Goal: Task Accomplishment & Management: Complete application form

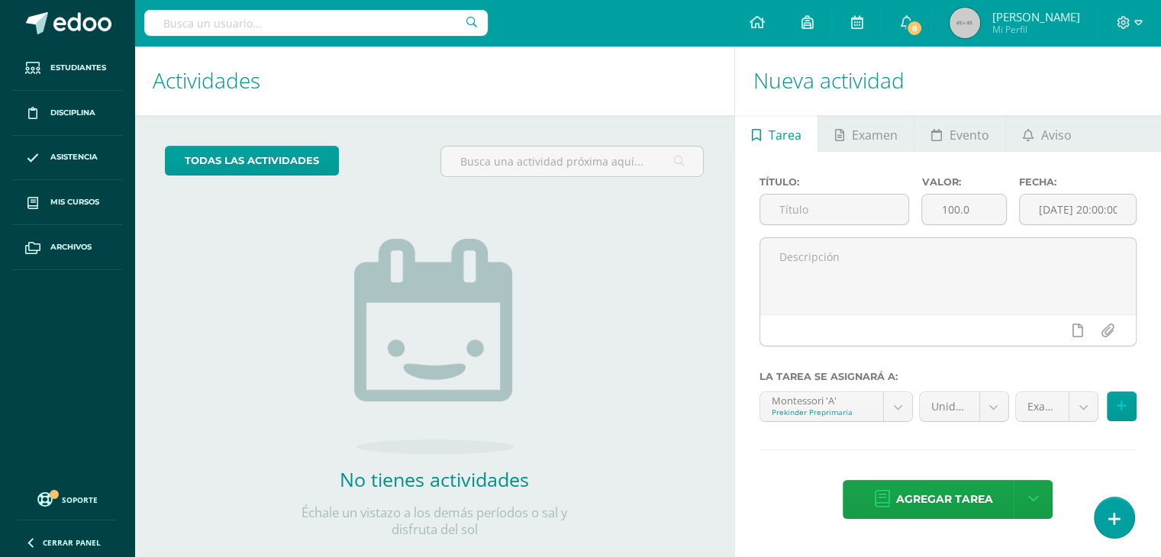
click at [209, 131] on div "todas las Actividades No tienes actividades Échale un vistazo a los demás perío…" at bounding box center [434, 351] width 600 height 472
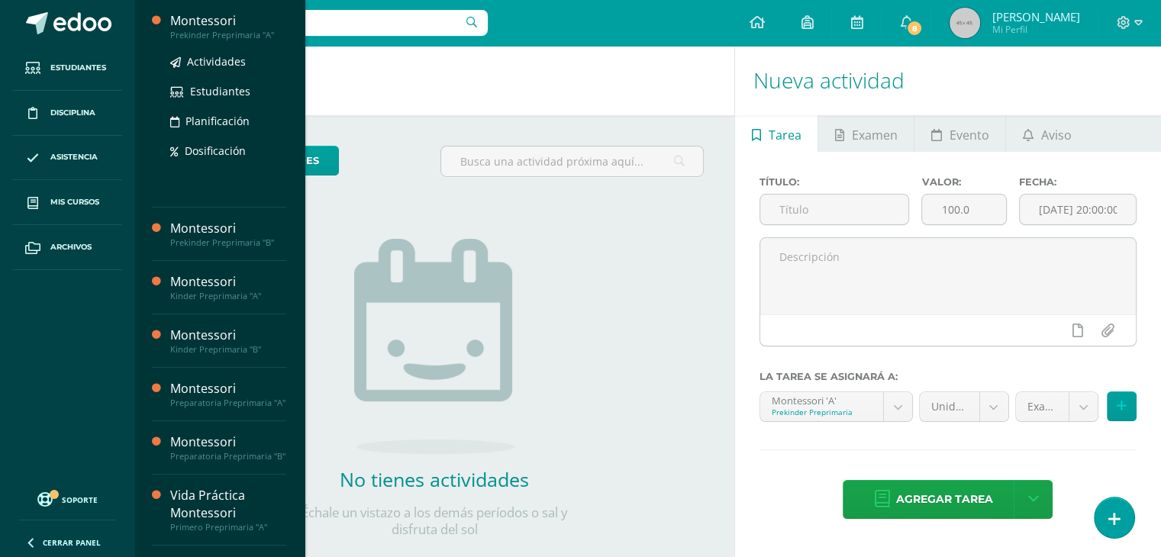
click at [247, 31] on div "Prekinder Preprimaria "A"" at bounding box center [228, 35] width 116 height 11
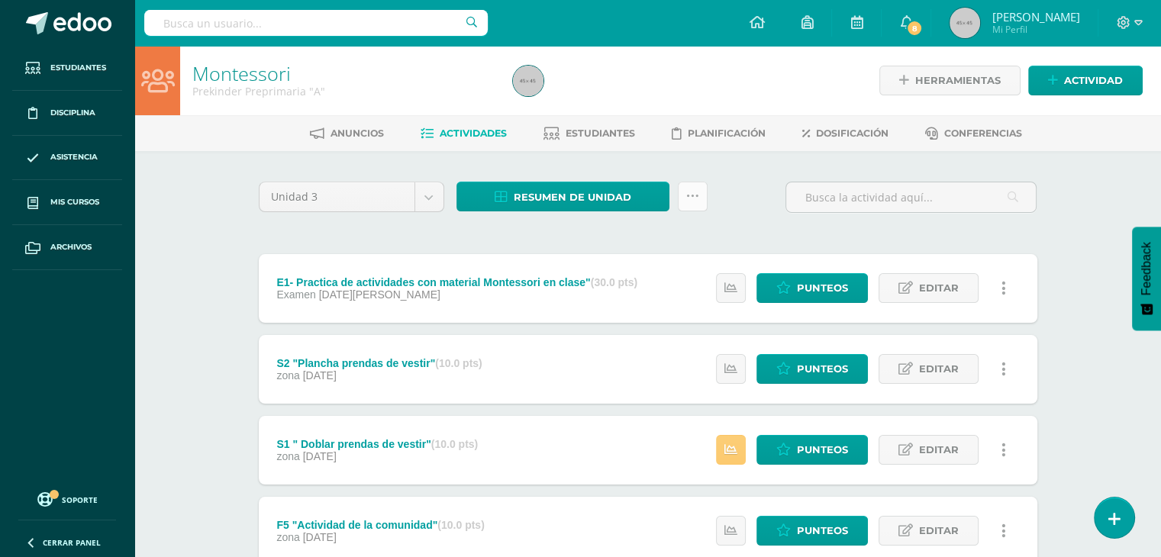
click at [696, 193] on icon at bounding box center [692, 196] width 13 height 13
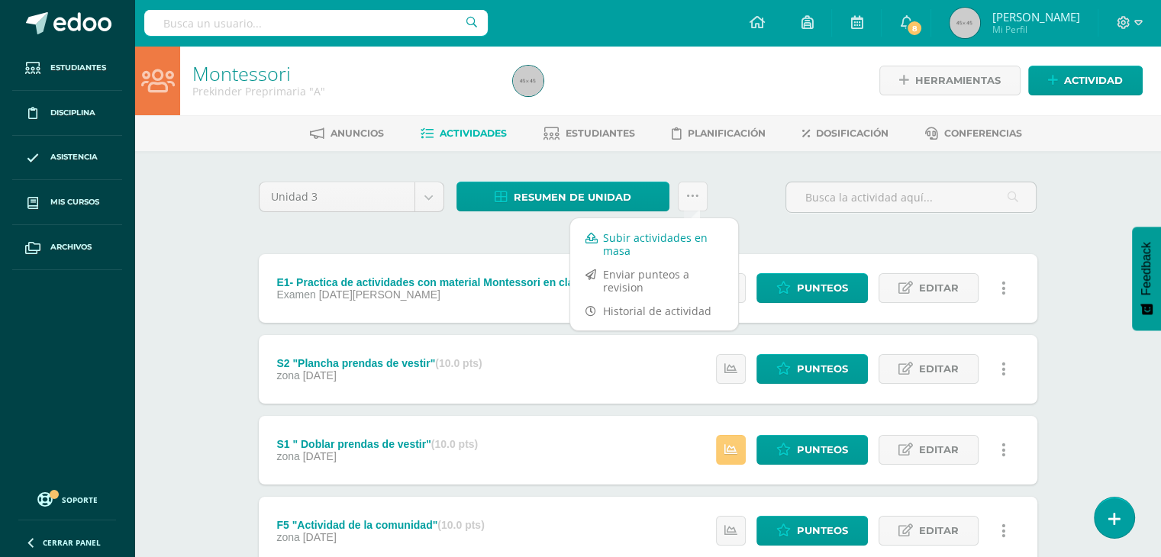
click at [678, 244] on link "Subir actividades en masa" at bounding box center [654, 244] width 168 height 37
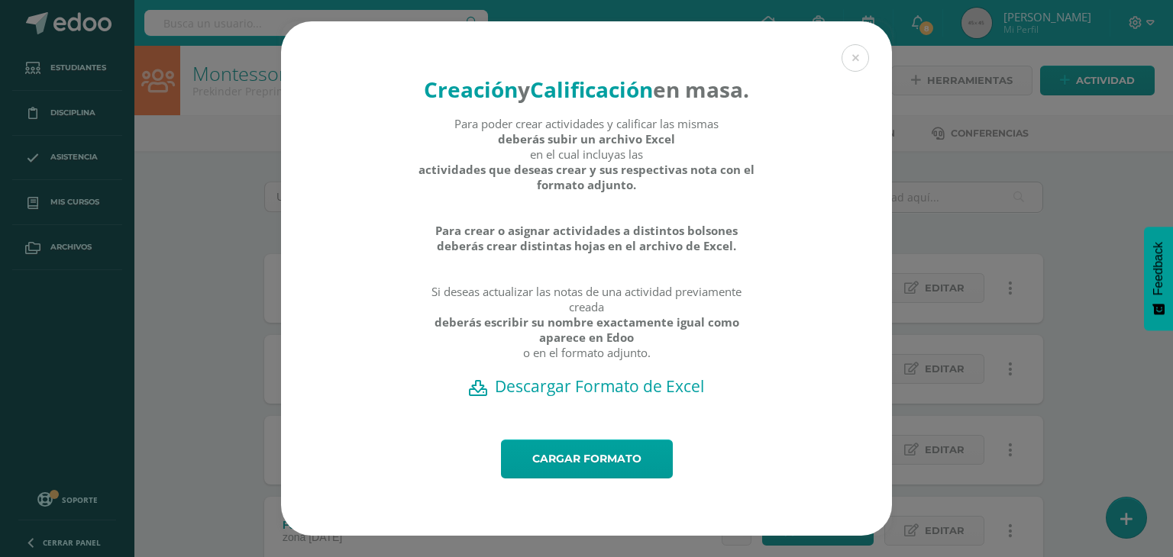
click at [578, 396] on h2 "Descargar Formato de Excel" at bounding box center [586, 386] width 557 height 21
click at [597, 455] on link "Cargar formato" at bounding box center [587, 459] width 172 height 39
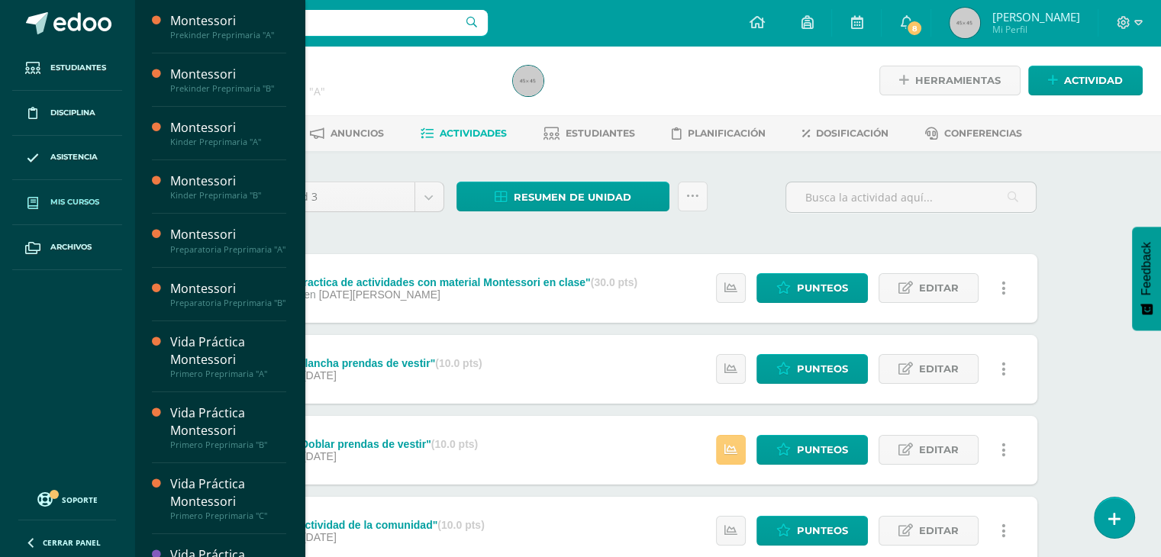
click at [84, 193] on link "Mis cursos" at bounding box center [67, 202] width 110 height 45
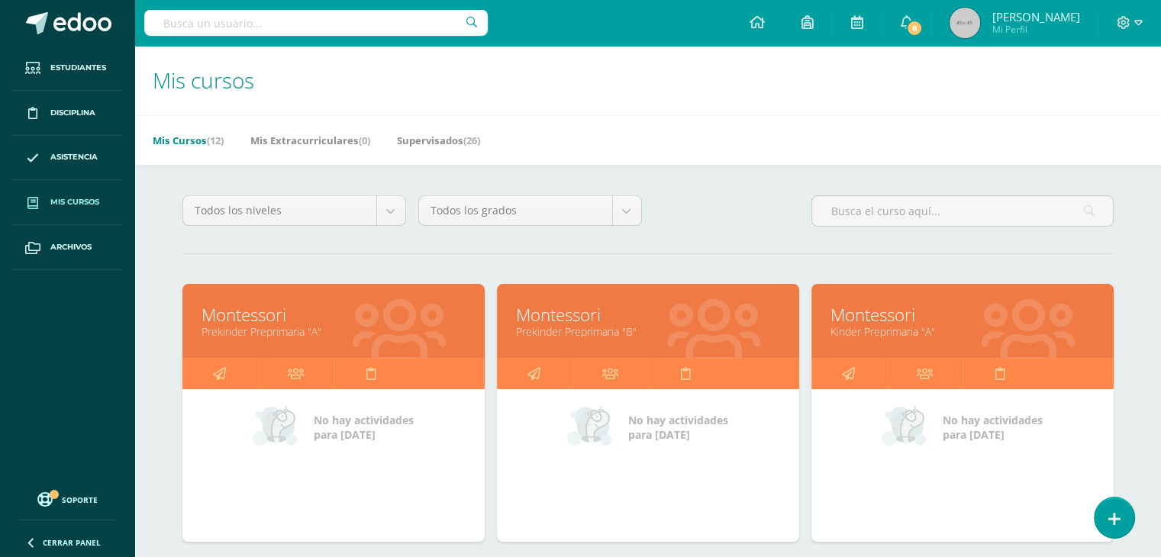
click at [654, 341] on div at bounding box center [714, 322] width 170 height 102
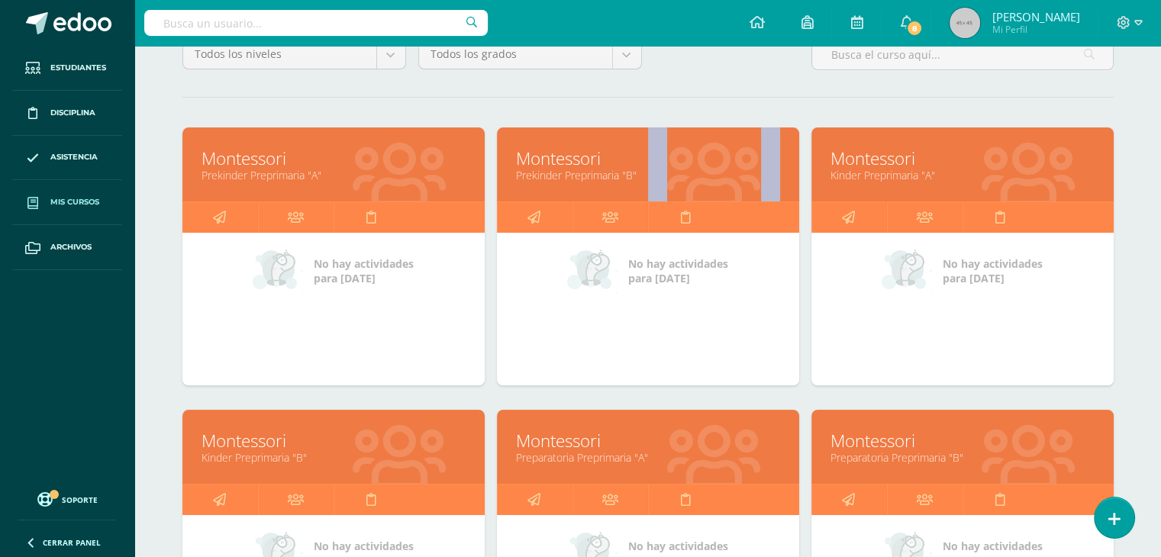
scroll to position [155, 0]
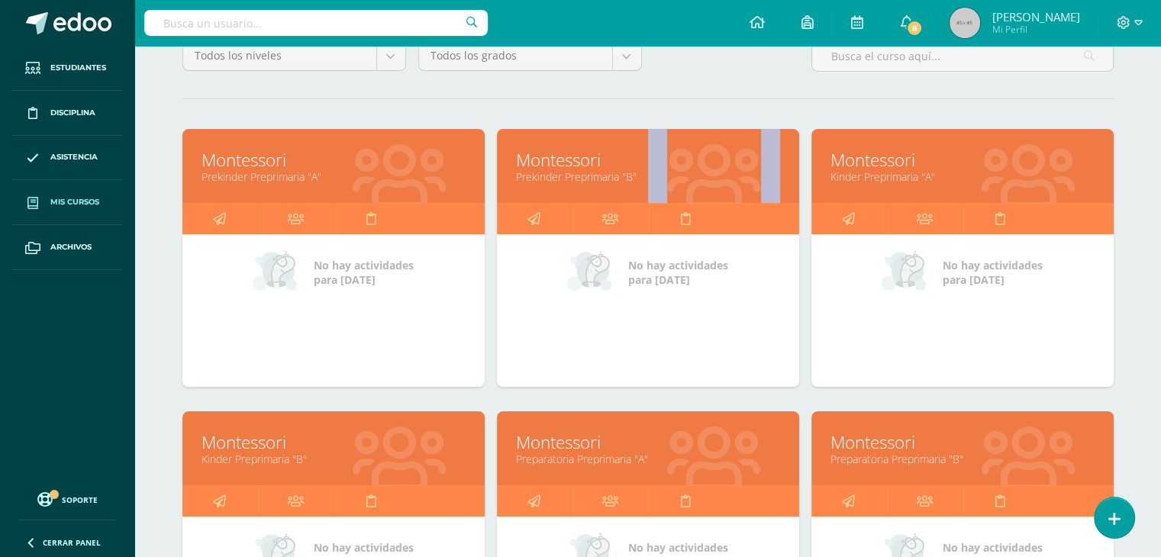
click at [713, 447] on link "Montessori" at bounding box center [648, 443] width 264 height 24
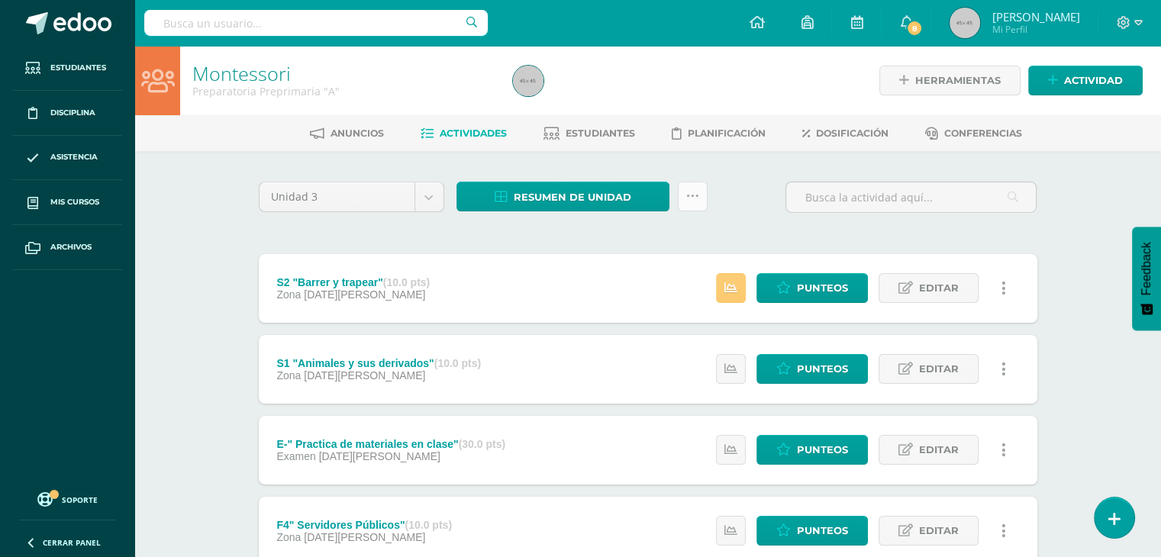
click at [696, 196] on icon at bounding box center [692, 196] width 13 height 13
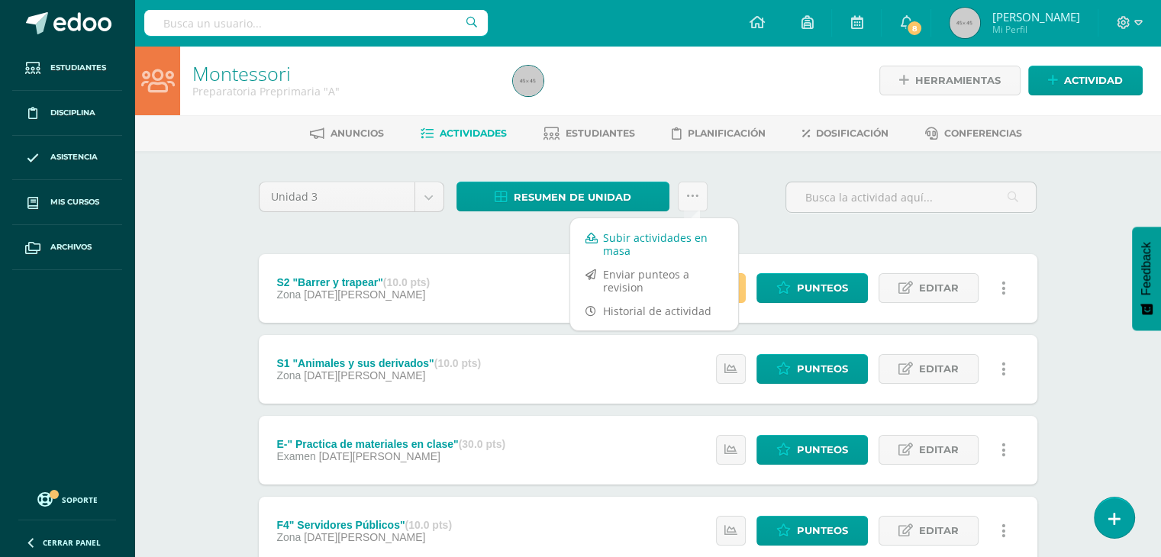
click at [640, 242] on link "Subir actividades en masa" at bounding box center [654, 244] width 168 height 37
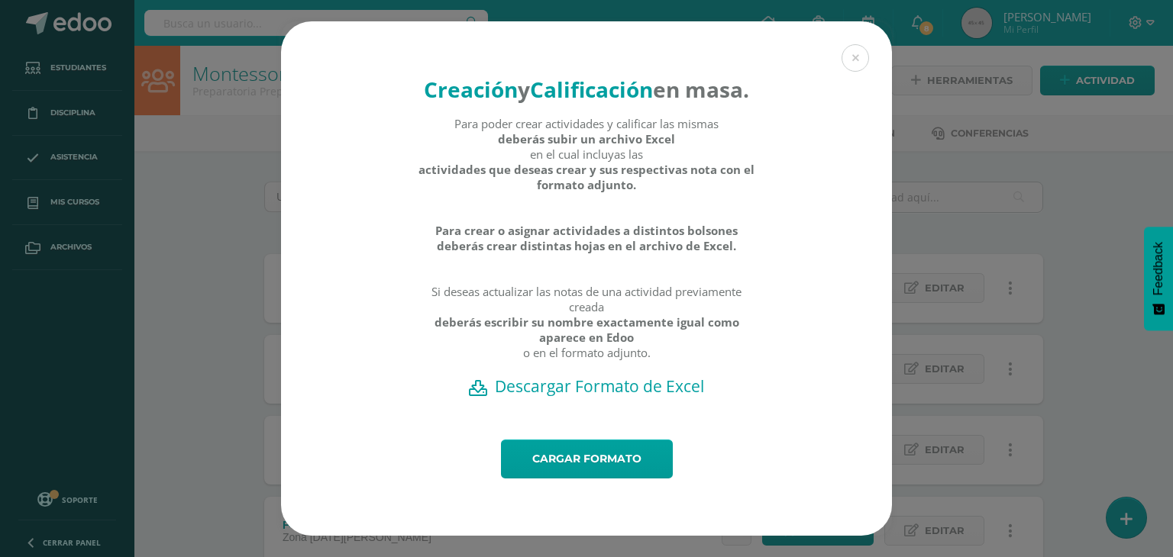
click at [581, 397] on h2 "Descargar Formato de Excel" at bounding box center [586, 386] width 557 height 21
click at [574, 479] on link "Cargar formato" at bounding box center [587, 459] width 172 height 39
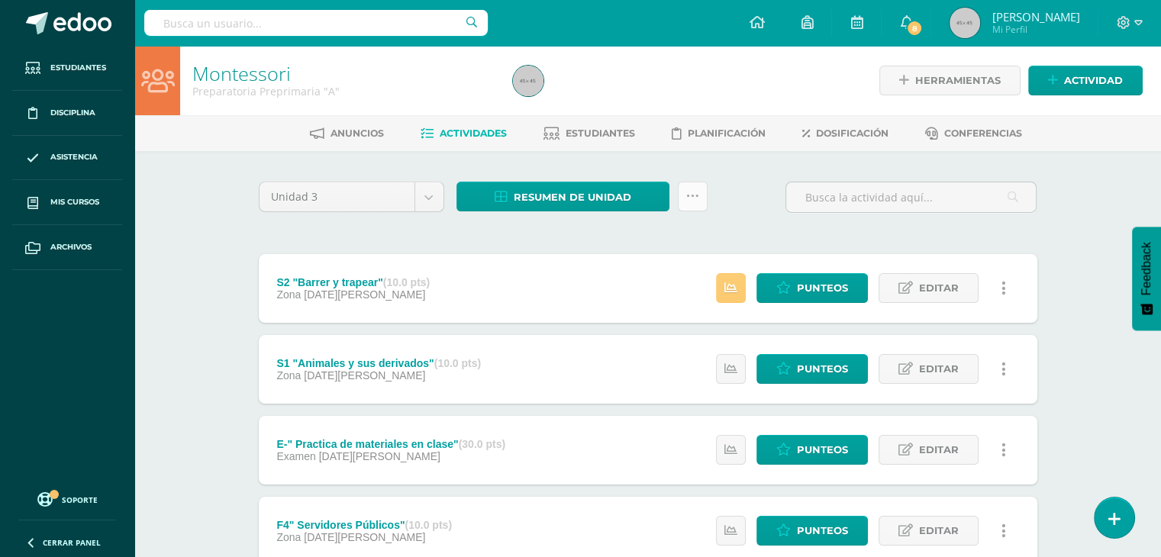
click at [699, 206] on link at bounding box center [693, 197] width 30 height 30
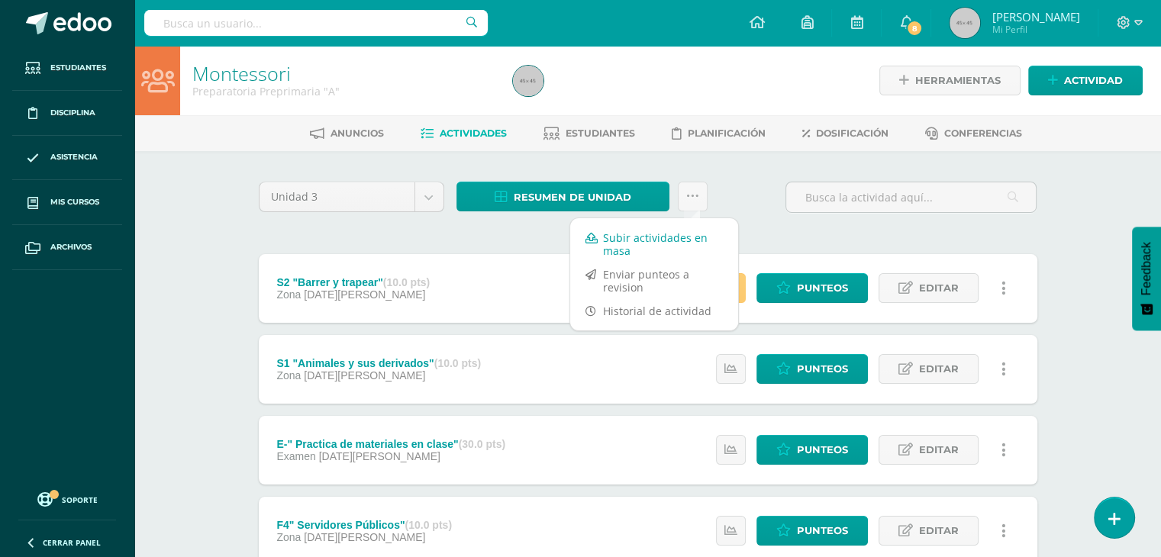
click at [671, 231] on link "Subir actividades en masa" at bounding box center [654, 244] width 168 height 37
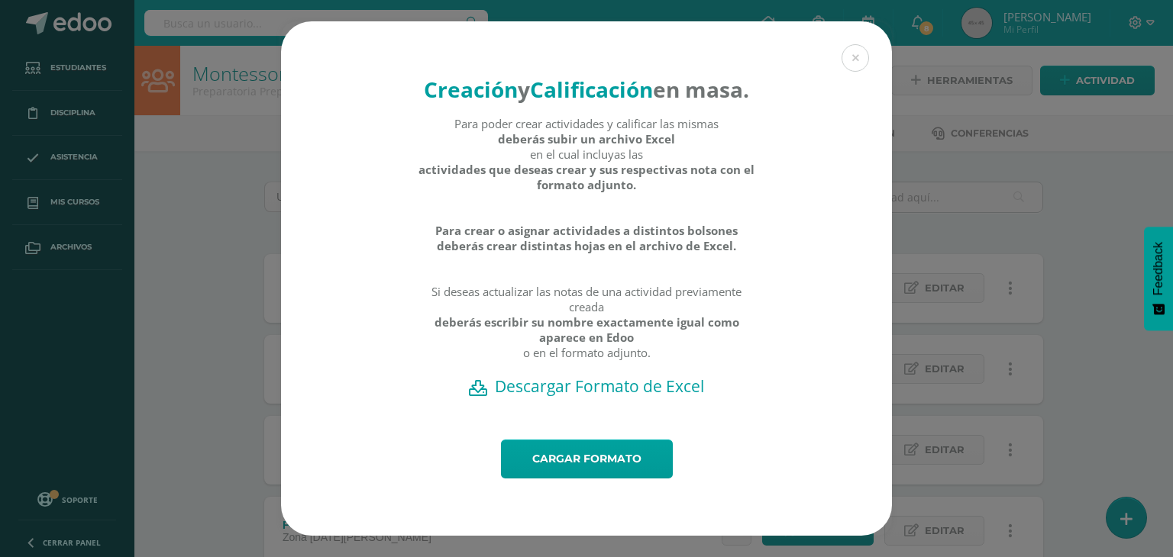
click at [555, 397] on h2 "Descargar Formato de Excel" at bounding box center [586, 386] width 557 height 21
click at [983, 247] on div "Creación y Calificación en masa. Para poder crear actividades y calificar las m…" at bounding box center [586, 278] width 1161 height 515
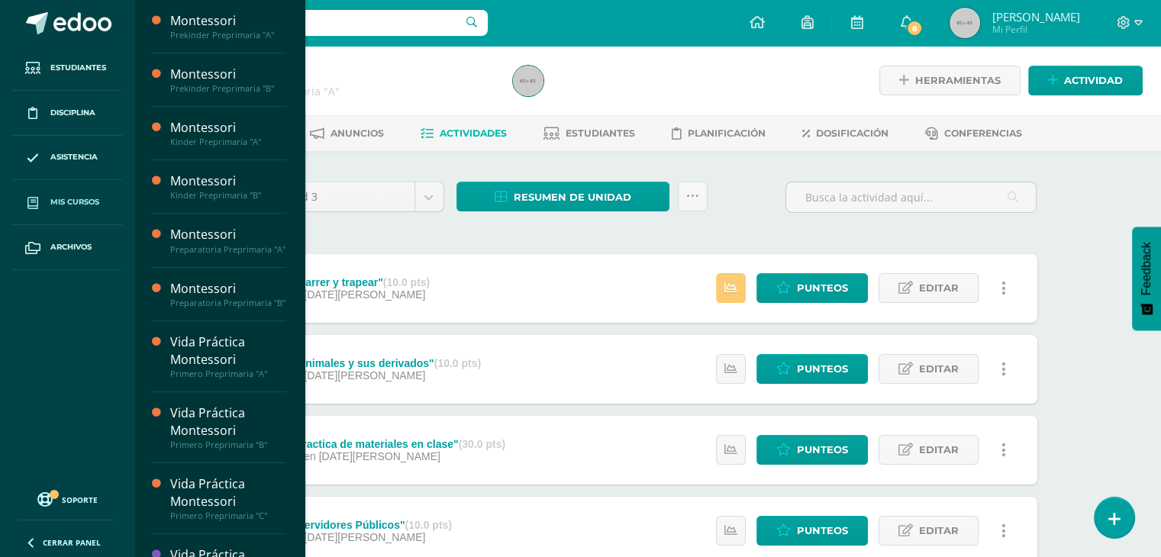
click at [70, 203] on span "Mis cursos" at bounding box center [74, 202] width 49 height 12
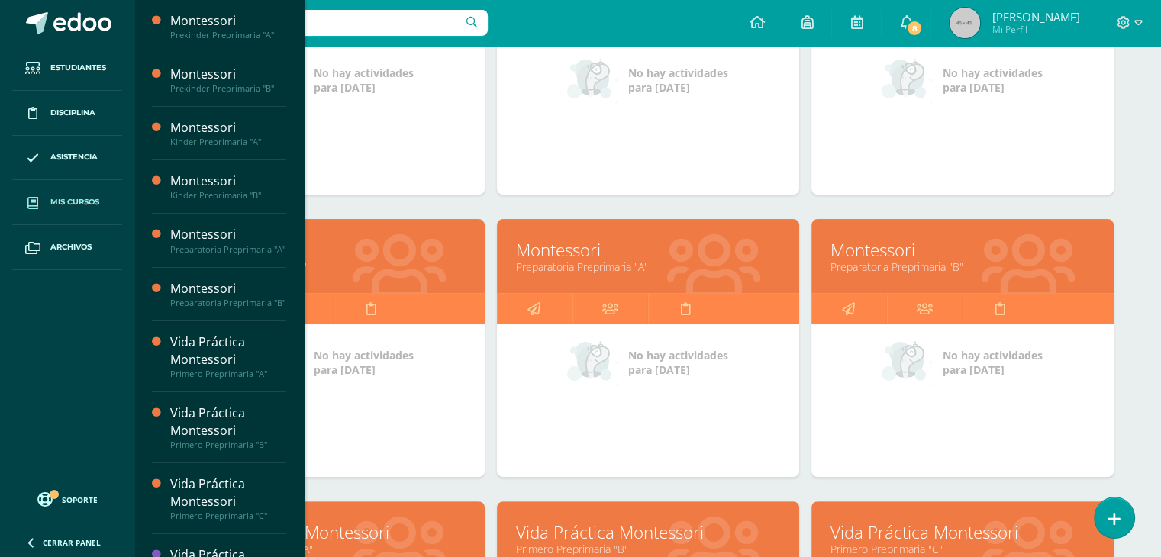
scroll to position [351, 0]
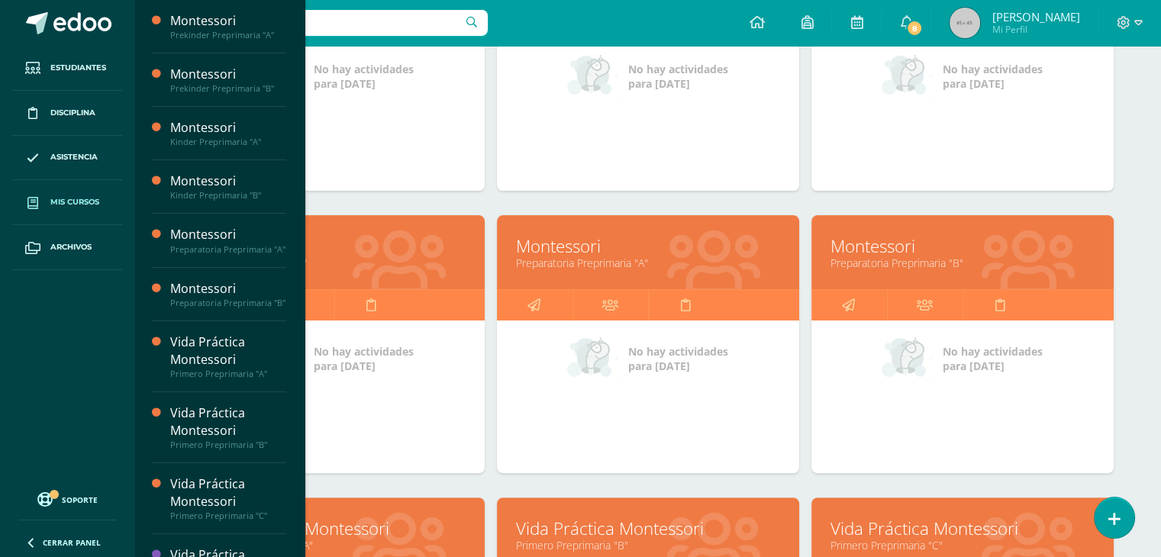
click at [926, 249] on link "Montessori" at bounding box center [963, 246] width 264 height 24
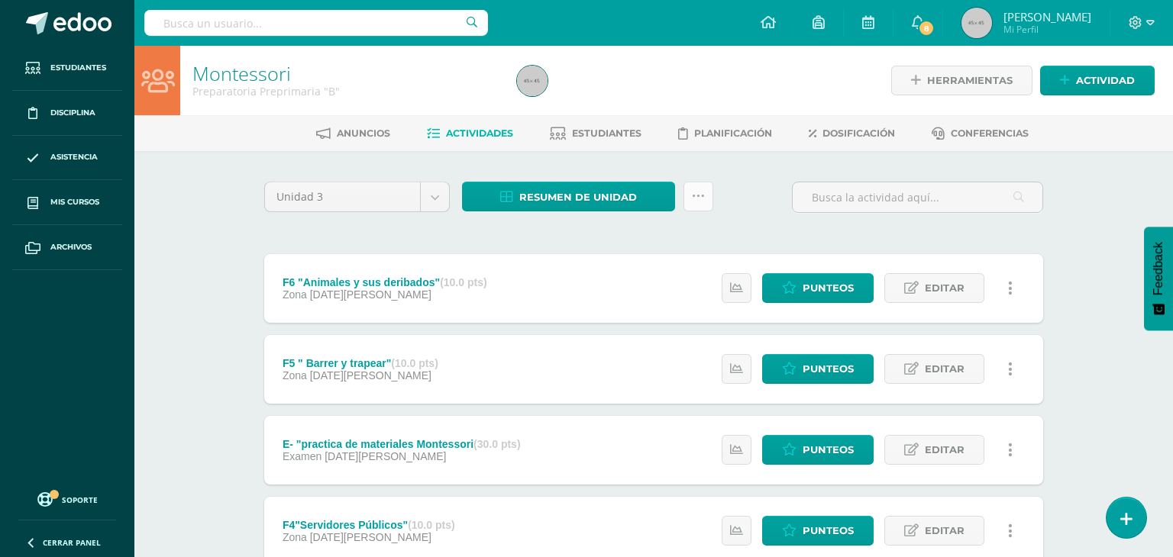
click at [702, 205] on link at bounding box center [698, 197] width 30 height 30
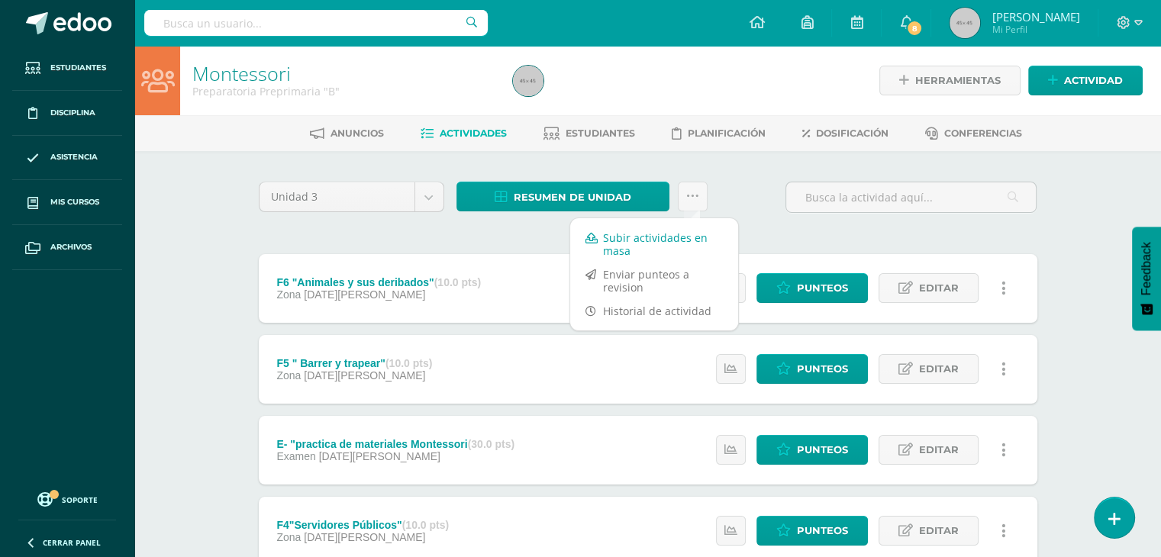
click at [626, 253] on link "Subir actividades en masa" at bounding box center [654, 244] width 168 height 37
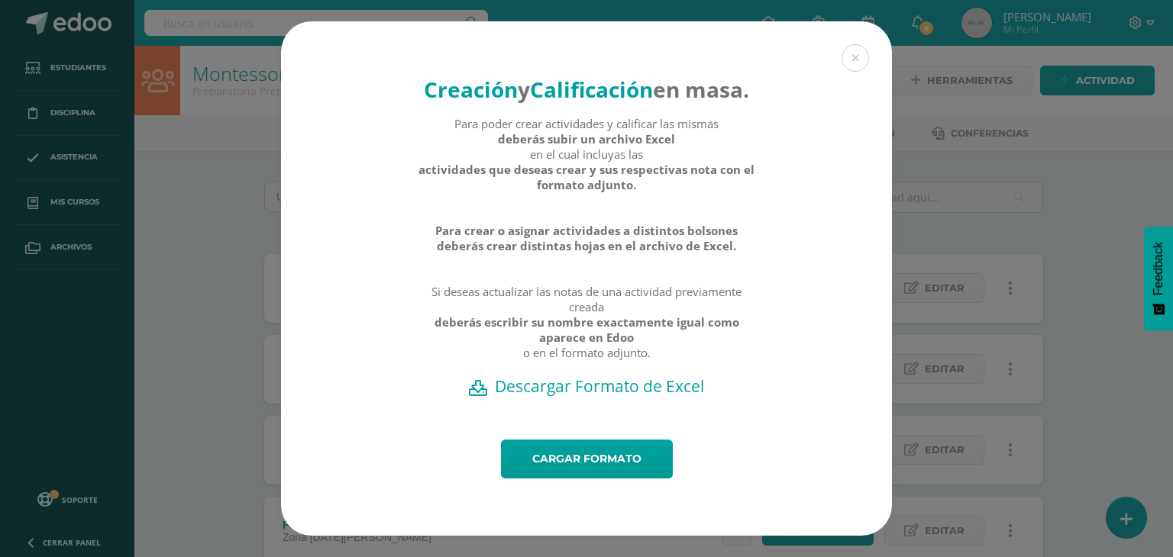
click at [570, 397] on h2 "Descargar Formato de Excel" at bounding box center [586, 386] width 557 height 21
click at [596, 477] on link "Cargar formato" at bounding box center [587, 459] width 172 height 39
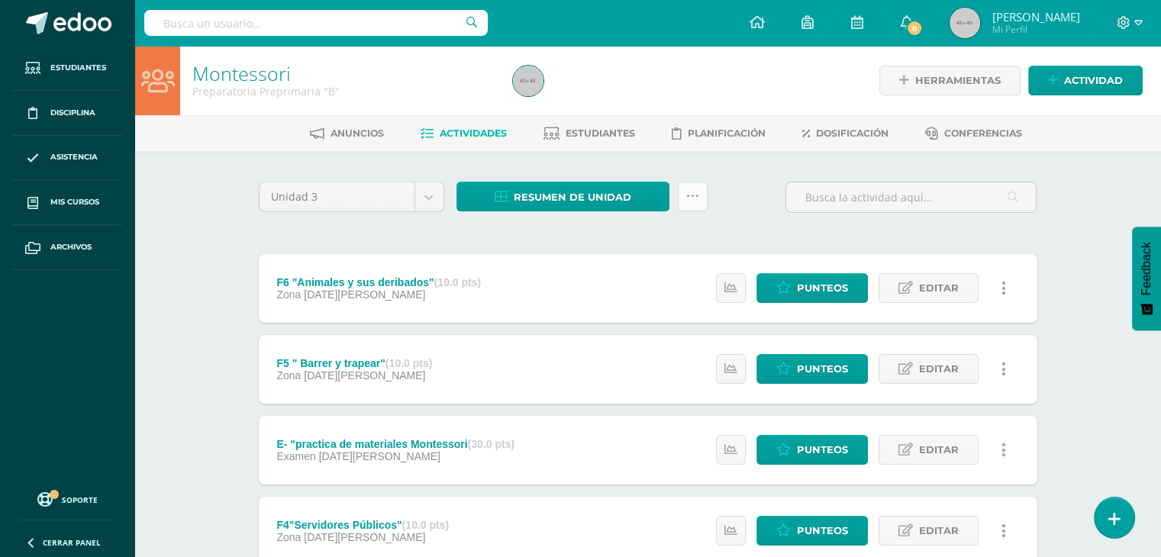
click at [693, 204] on link at bounding box center [693, 197] width 30 height 30
click at [601, 199] on span "Resumen de unidad" at bounding box center [573, 197] width 118 height 28
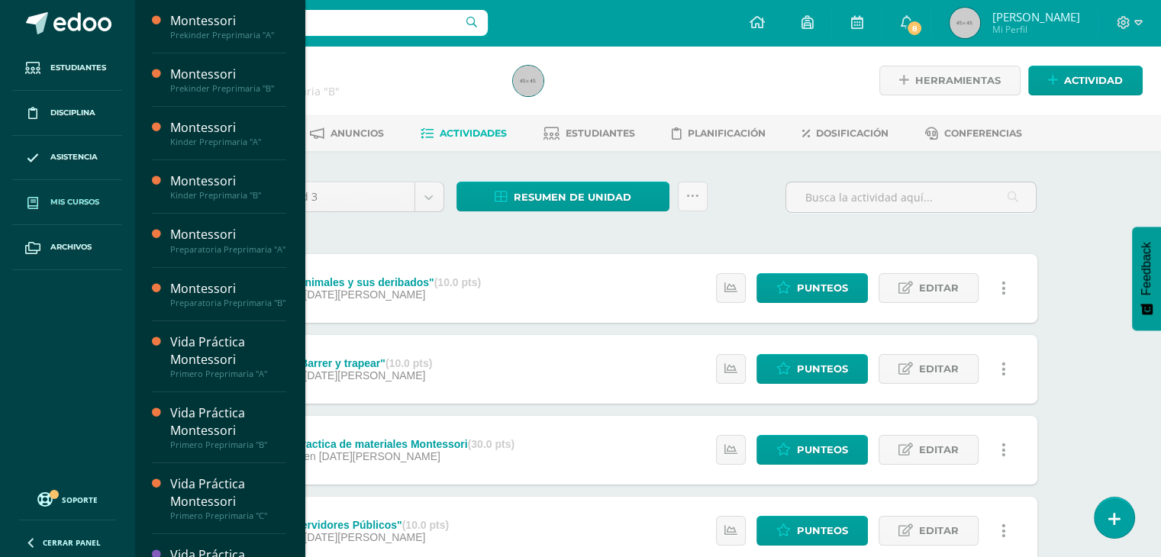
click at [72, 192] on link "Mis cursos" at bounding box center [67, 202] width 110 height 45
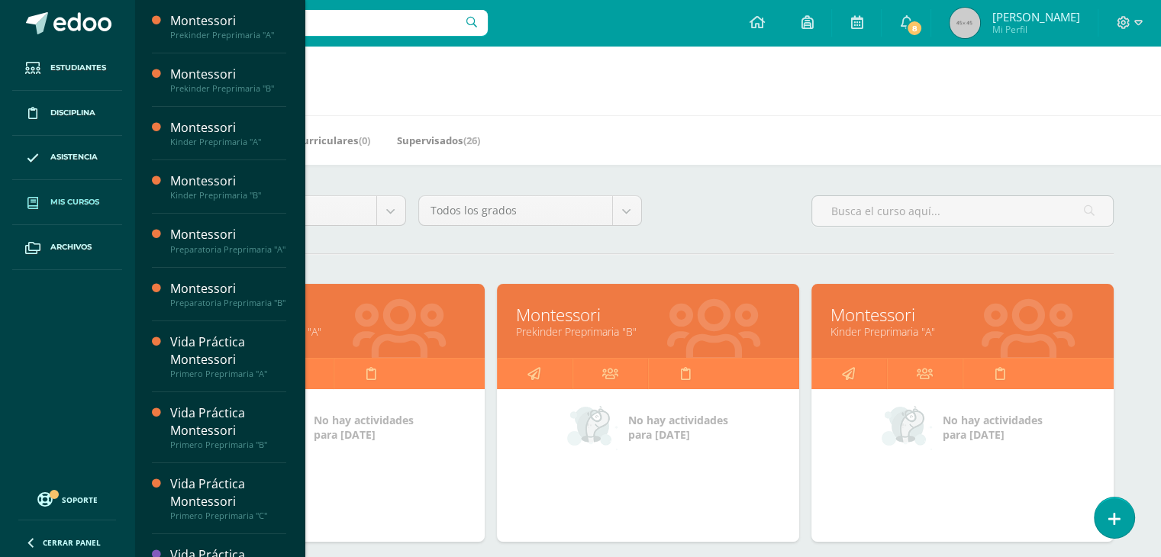
click at [418, 253] on hr at bounding box center [648, 254] width 932 height 2
click at [357, 233] on div "Todos los niveles Todos los niveles Secundaria Preprimaria Primaria Bachillerato" at bounding box center [294, 217] width 236 height 44
click at [451, 340] on div at bounding box center [400, 322] width 170 height 102
click at [620, 41] on div "Configuración Cerrar sesión Ericka Mi Perfil 8 8 Avisos 412 avisos sin leer Avi…" at bounding box center [647, 23] width 1027 height 46
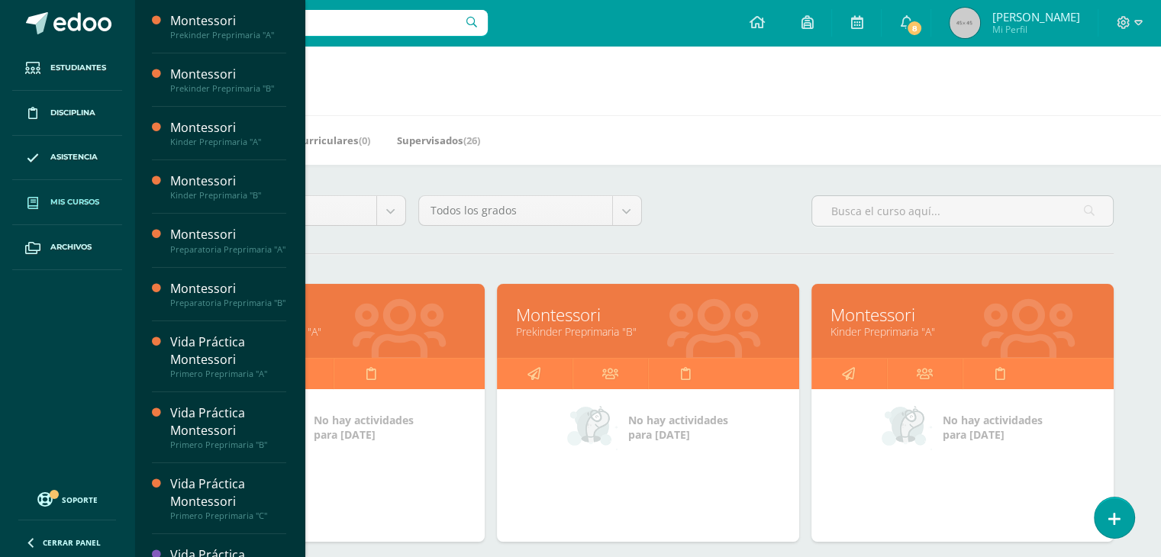
click at [394, 314] on link "Montessori" at bounding box center [334, 315] width 264 height 24
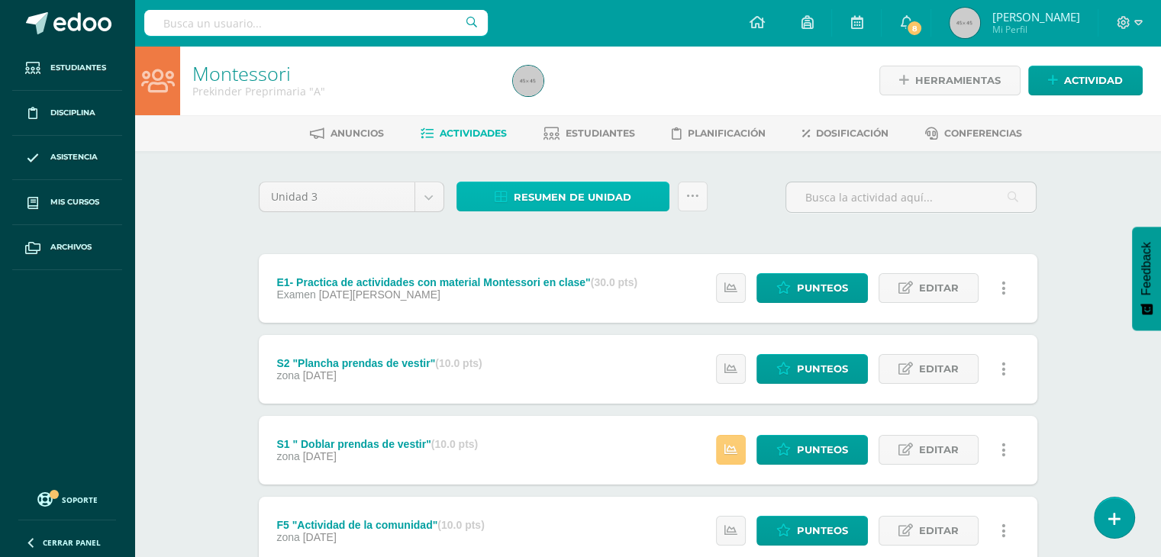
click at [609, 198] on span "Resumen de unidad" at bounding box center [573, 197] width 118 height 28
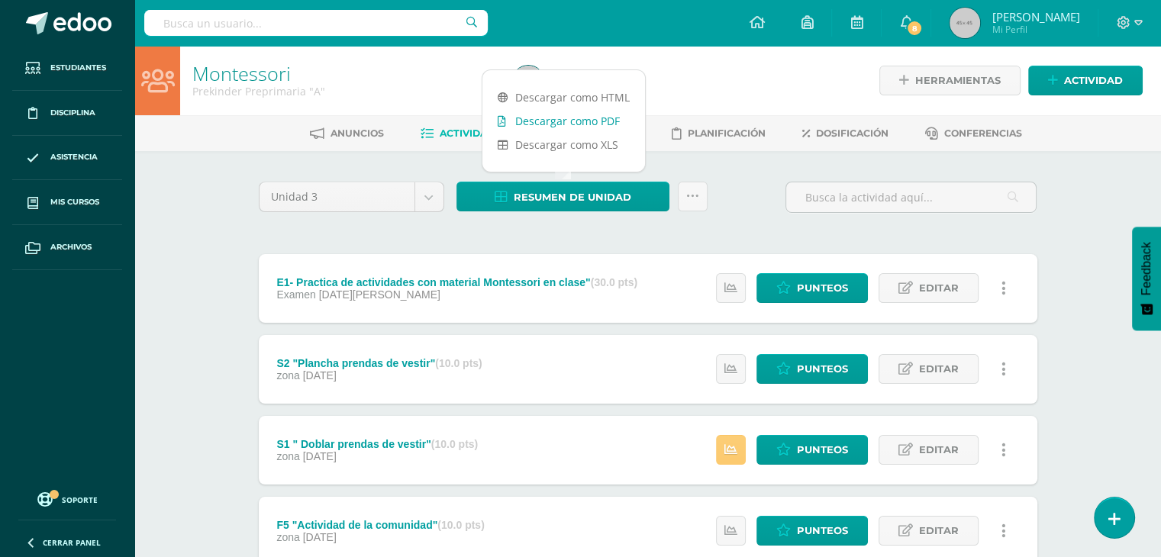
click at [596, 121] on link "Descargar como PDF" at bounding box center [564, 121] width 163 height 24
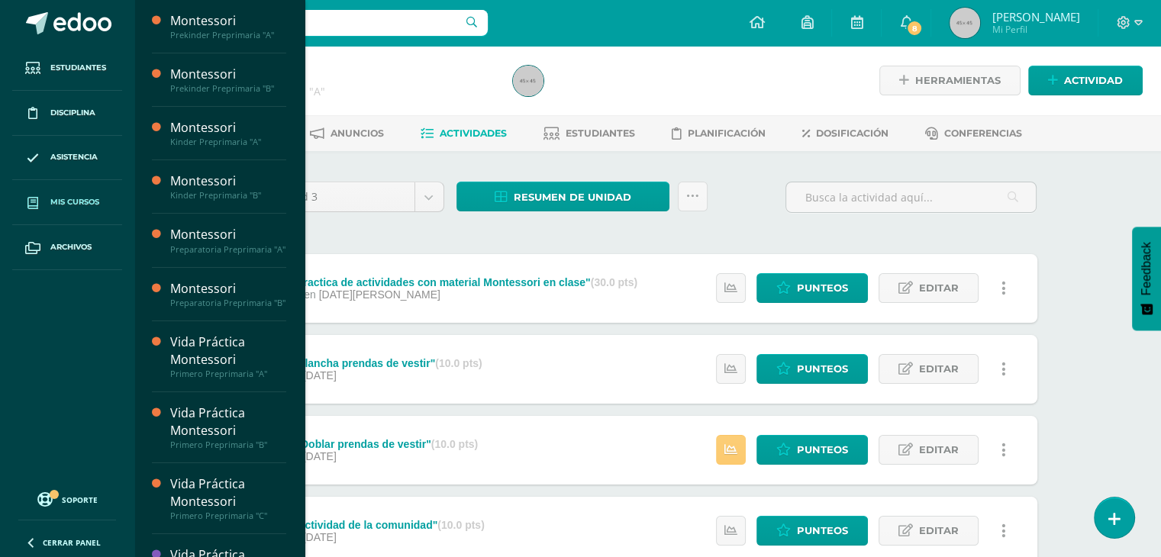
click at [77, 201] on span "Mis cursos" at bounding box center [74, 202] width 49 height 12
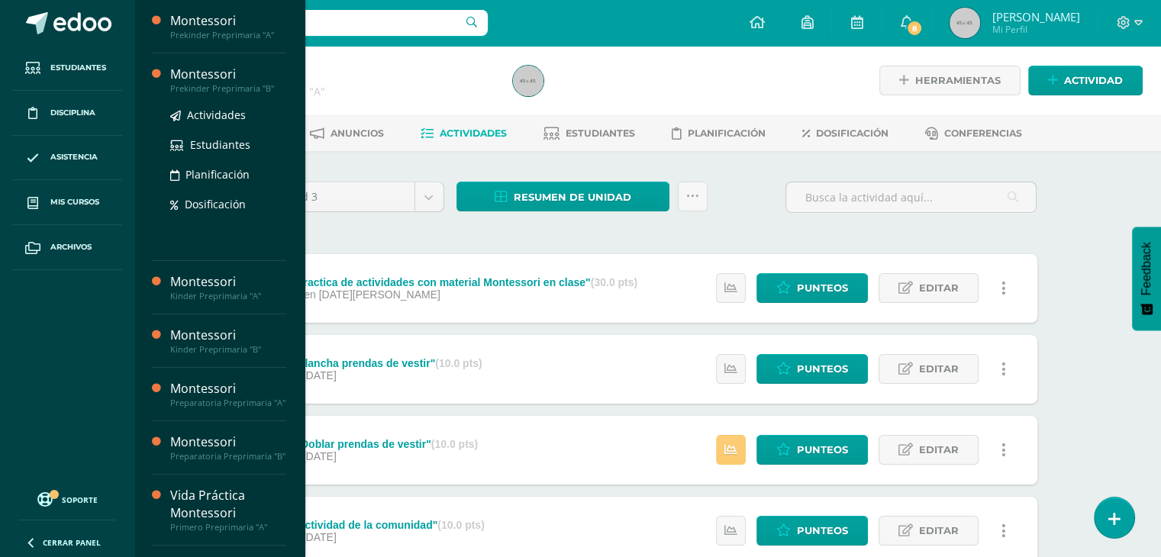
click at [241, 69] on div "Montessori" at bounding box center [228, 75] width 116 height 18
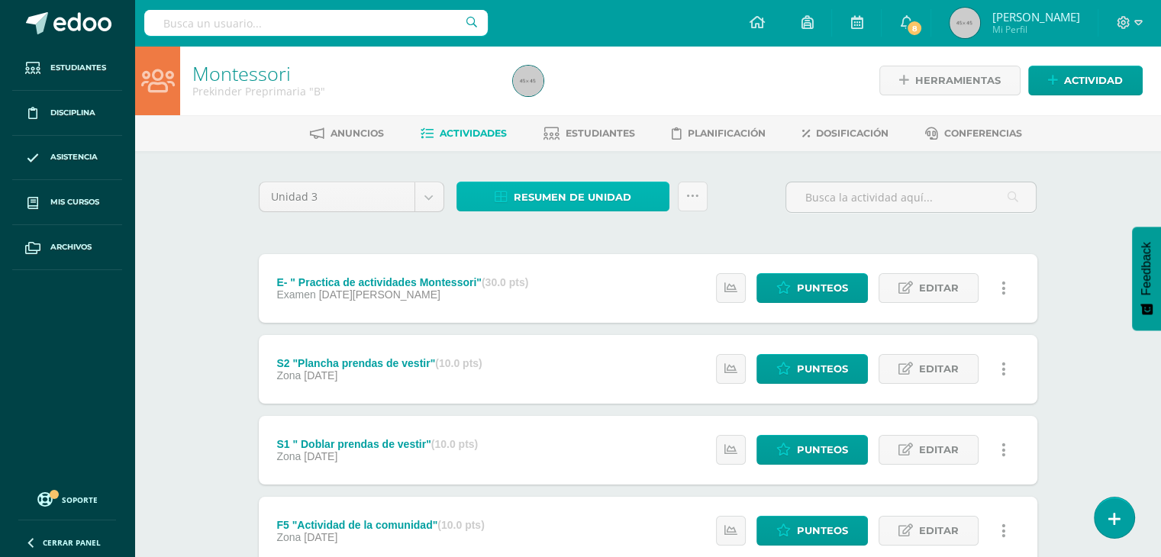
click at [632, 203] on link "Resumen de unidad" at bounding box center [563, 197] width 213 height 30
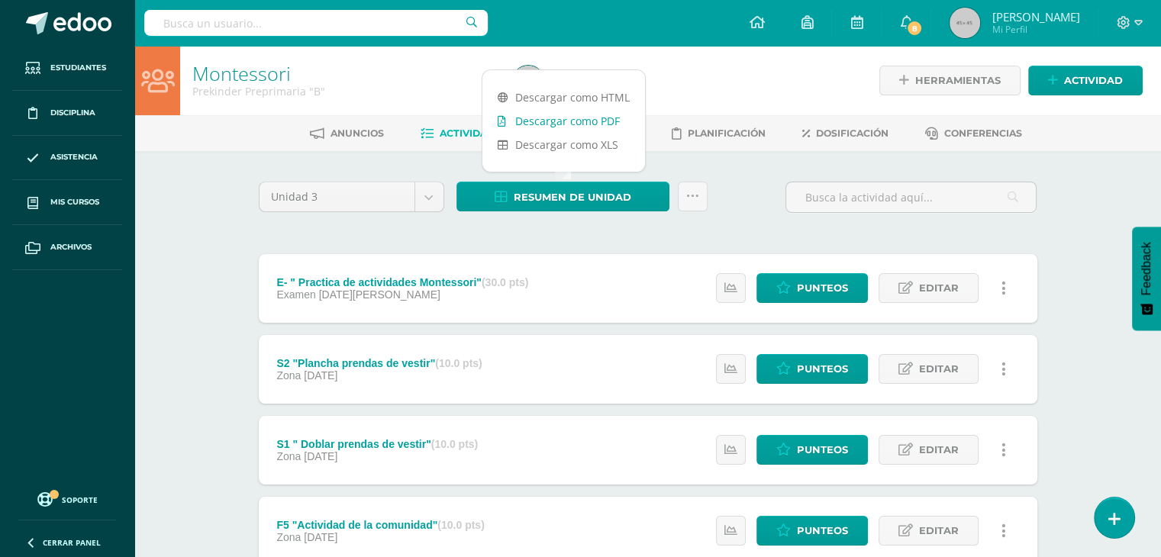
click at [585, 110] on link "Descargar como PDF" at bounding box center [564, 121] width 163 height 24
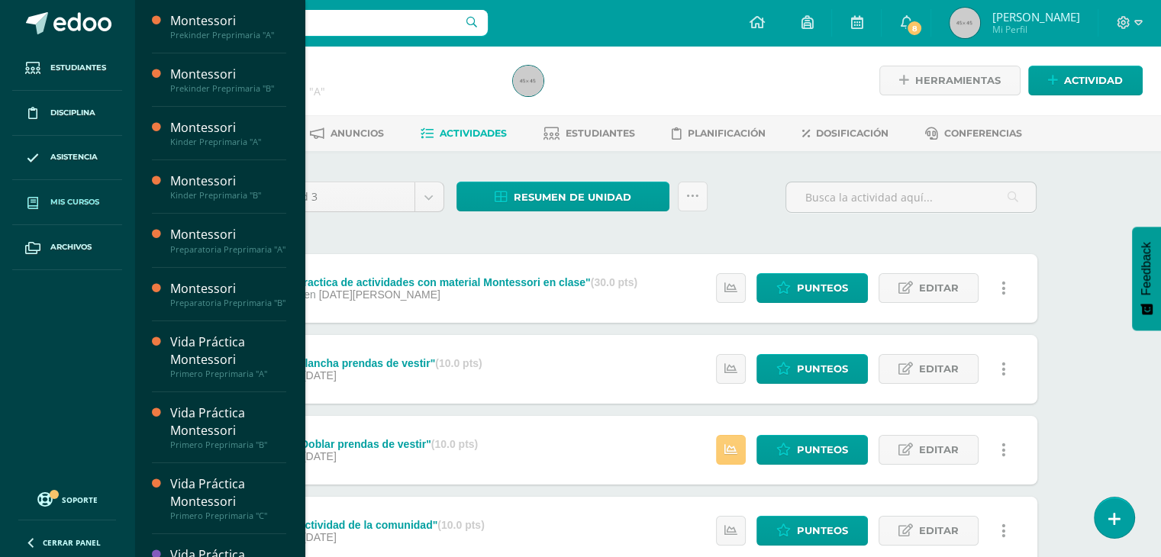
click at [82, 196] on span "Mis cursos" at bounding box center [74, 202] width 49 height 12
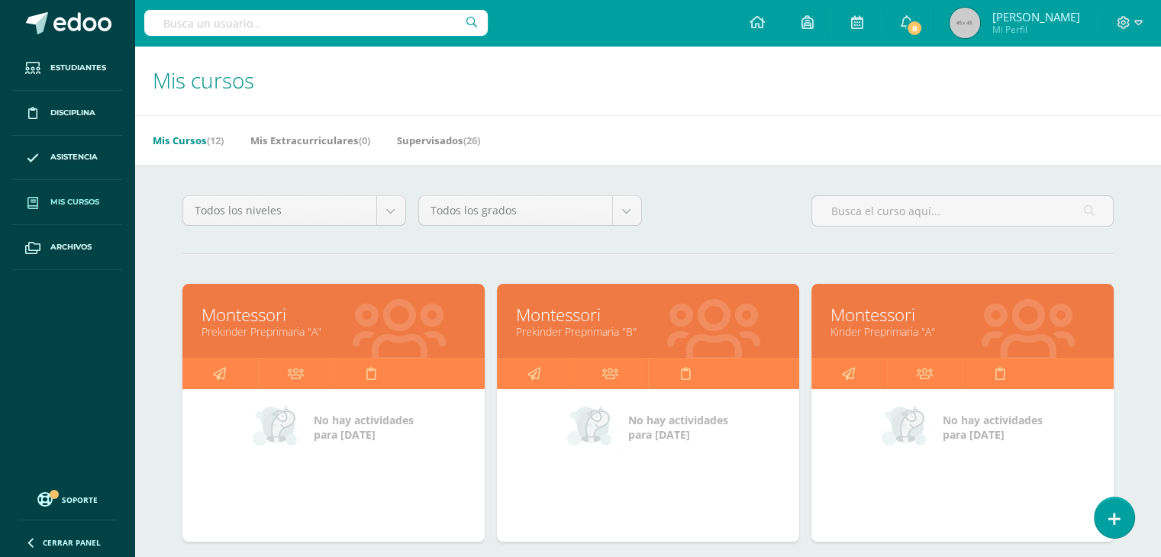
click at [1002, 318] on link "Montessori" at bounding box center [963, 315] width 264 height 24
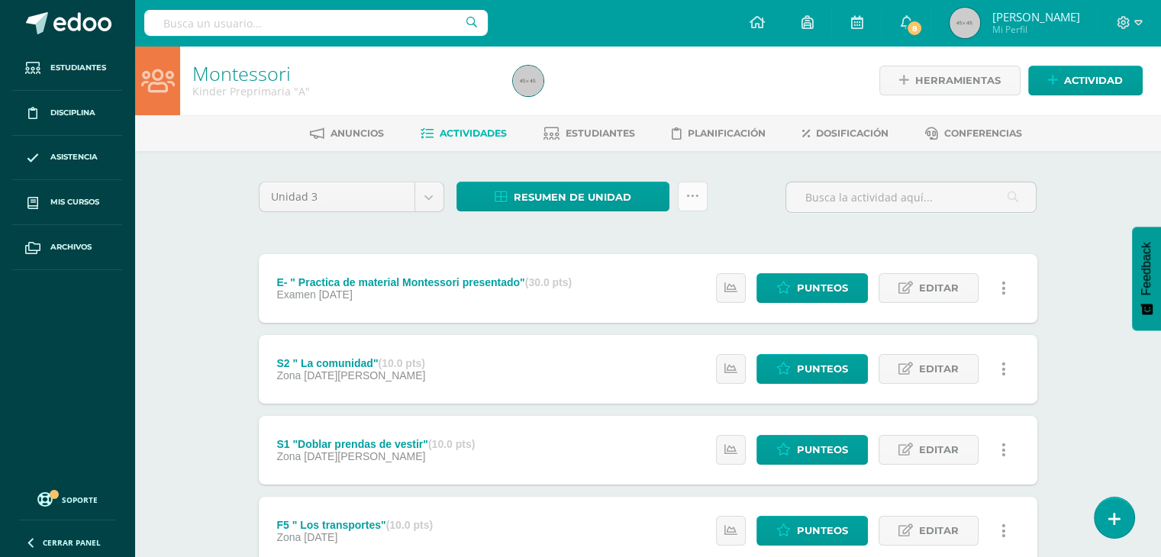
click at [692, 196] on icon at bounding box center [692, 196] width 13 height 13
click at [623, 204] on span "Resumen de unidad" at bounding box center [573, 197] width 118 height 28
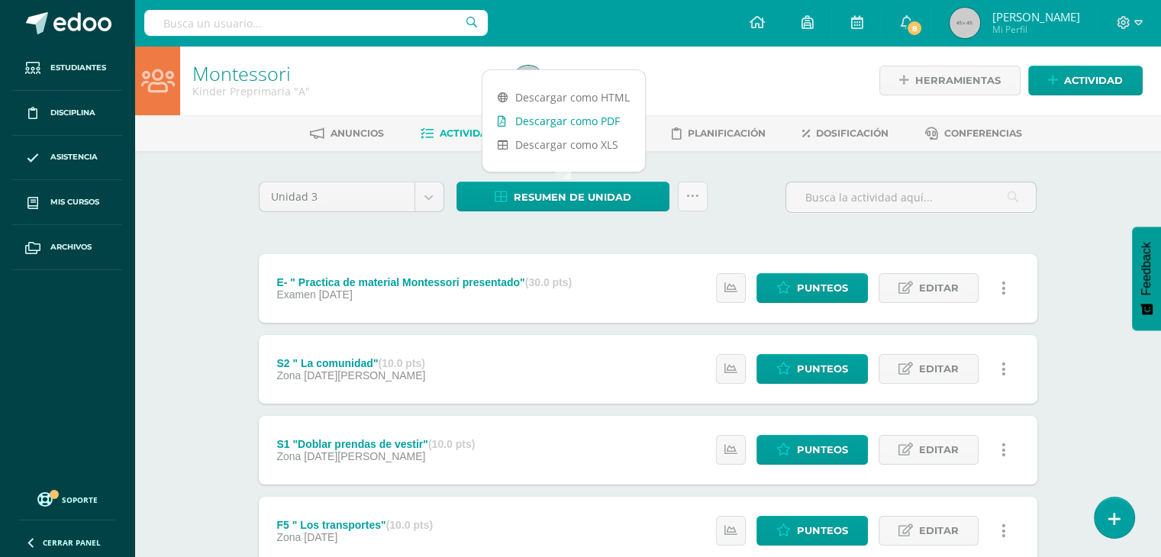
click at [598, 120] on link "Descargar como PDF" at bounding box center [564, 121] width 163 height 24
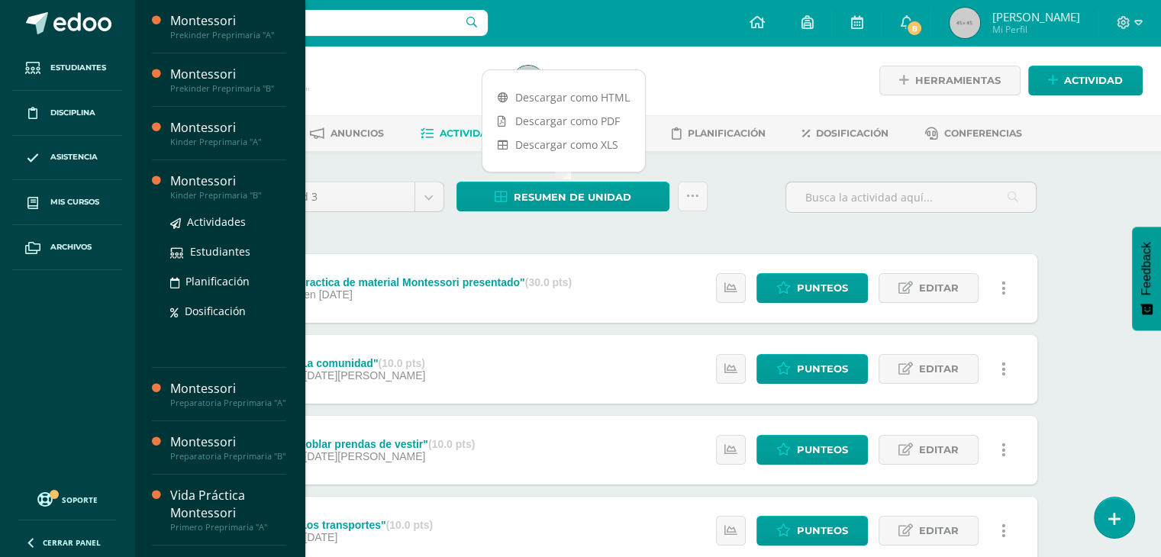
click at [229, 191] on div "Kinder Preprimaria "B"" at bounding box center [228, 195] width 116 height 11
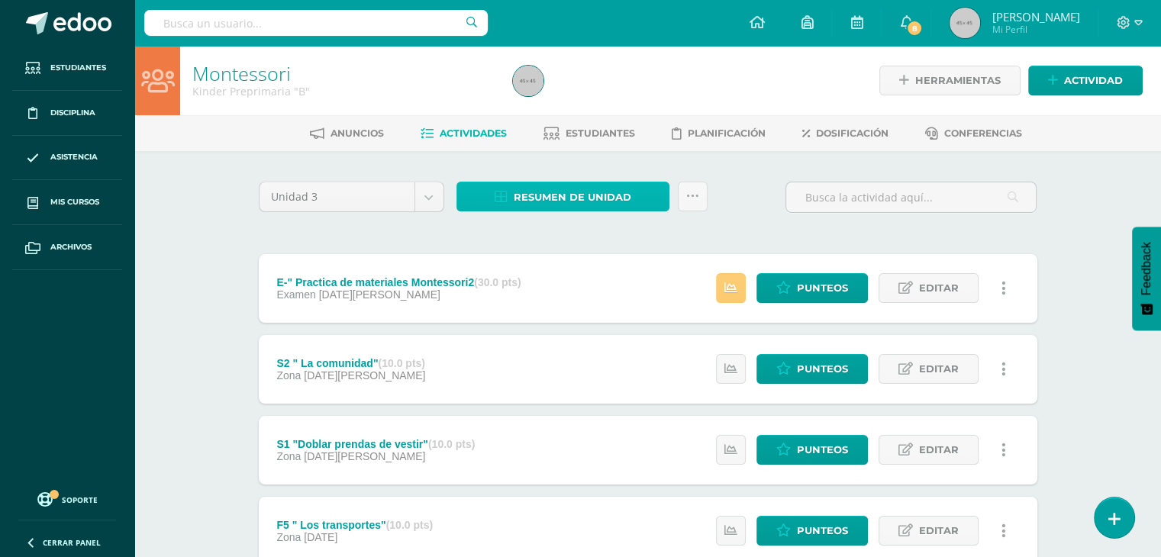
click at [642, 195] on link "Resumen de unidad" at bounding box center [563, 197] width 213 height 30
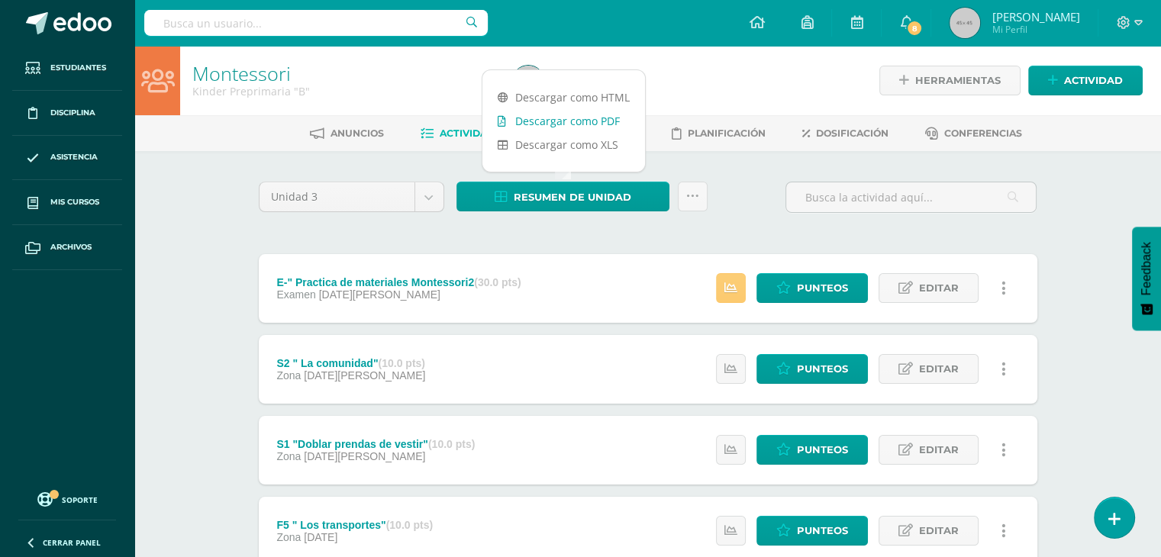
click at [586, 121] on link "Descargar como PDF" at bounding box center [564, 121] width 163 height 24
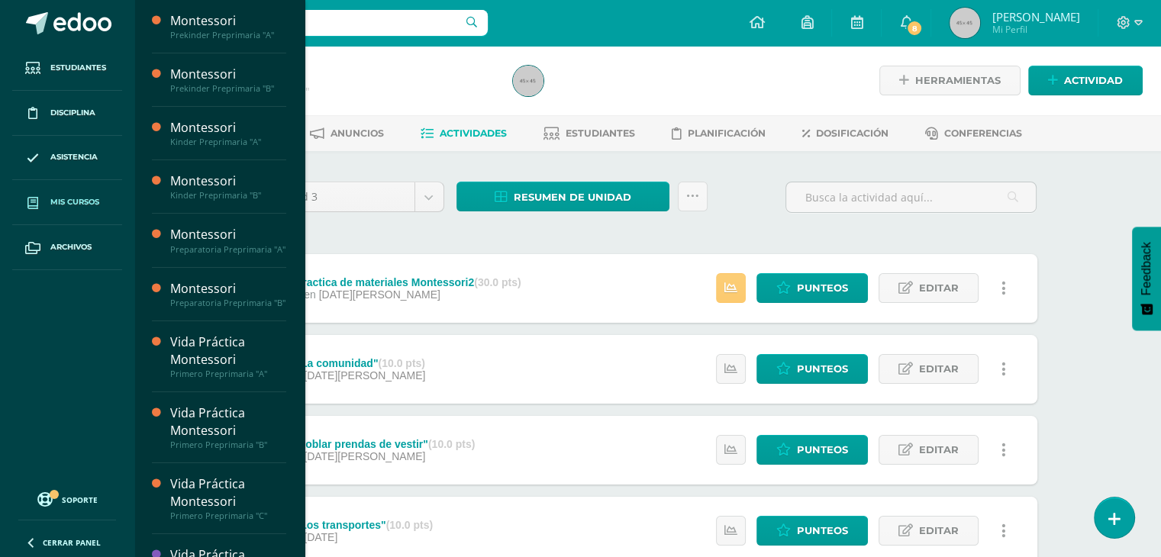
click at [86, 211] on link "Mis cursos" at bounding box center [67, 202] width 110 height 45
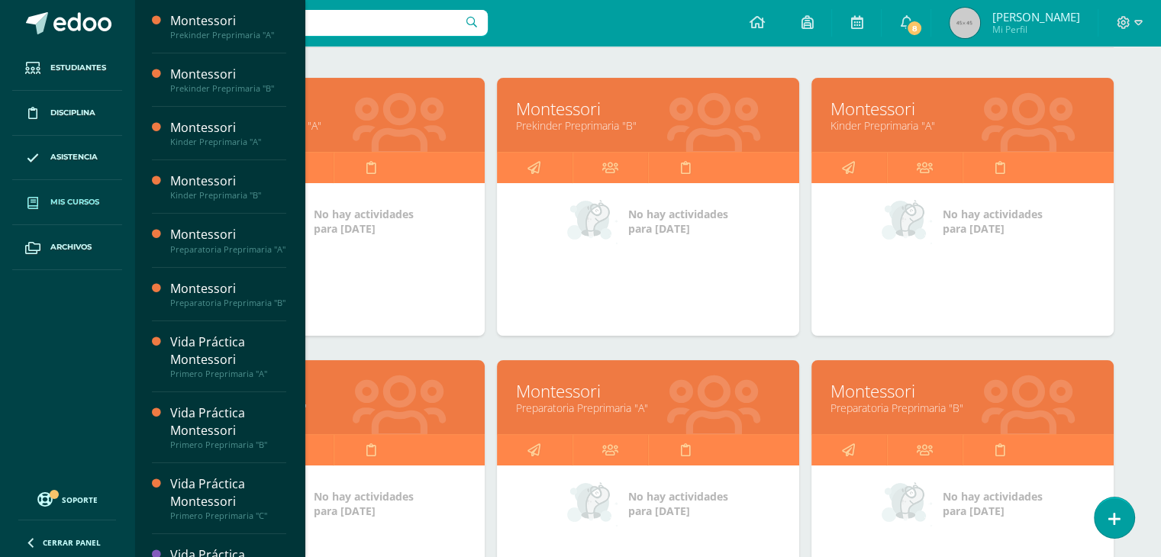
scroll to position [208, 0]
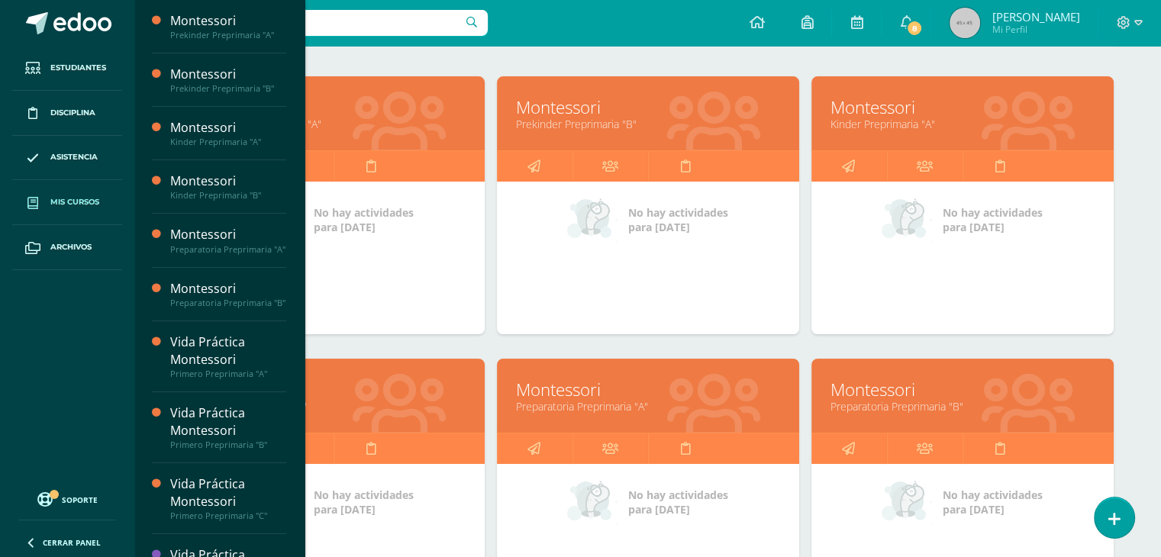
click at [689, 403] on link "Preparatoria Preprimaria "A"" at bounding box center [648, 406] width 264 height 15
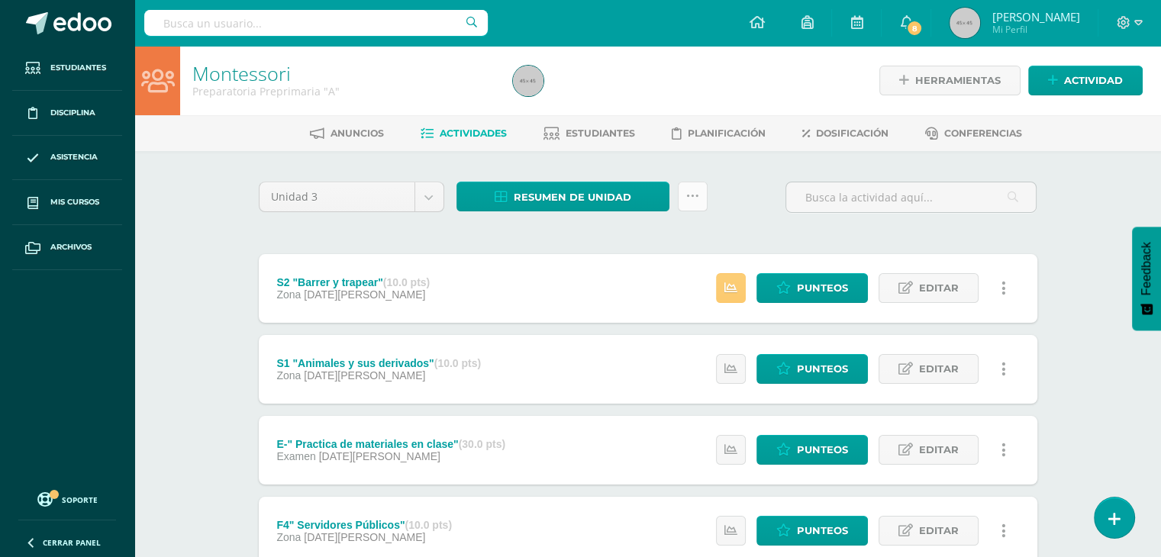
click at [695, 196] on icon at bounding box center [692, 196] width 13 height 13
click at [631, 199] on link "Resumen de unidad" at bounding box center [563, 197] width 213 height 30
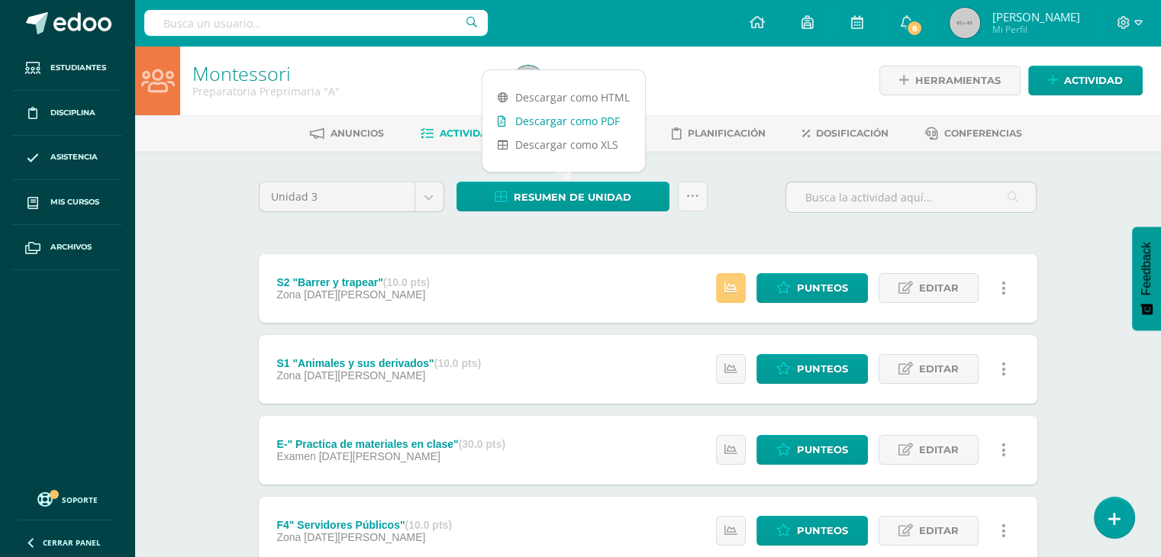
click at [611, 117] on link "Descargar como PDF" at bounding box center [564, 121] width 163 height 24
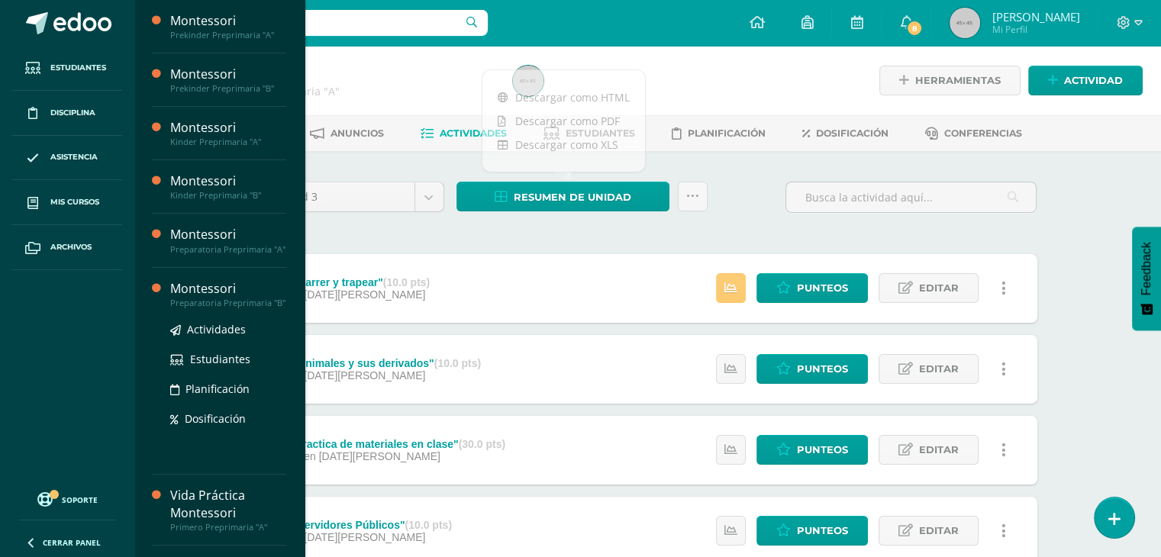
click at [246, 298] on div "Montessori" at bounding box center [228, 289] width 116 height 18
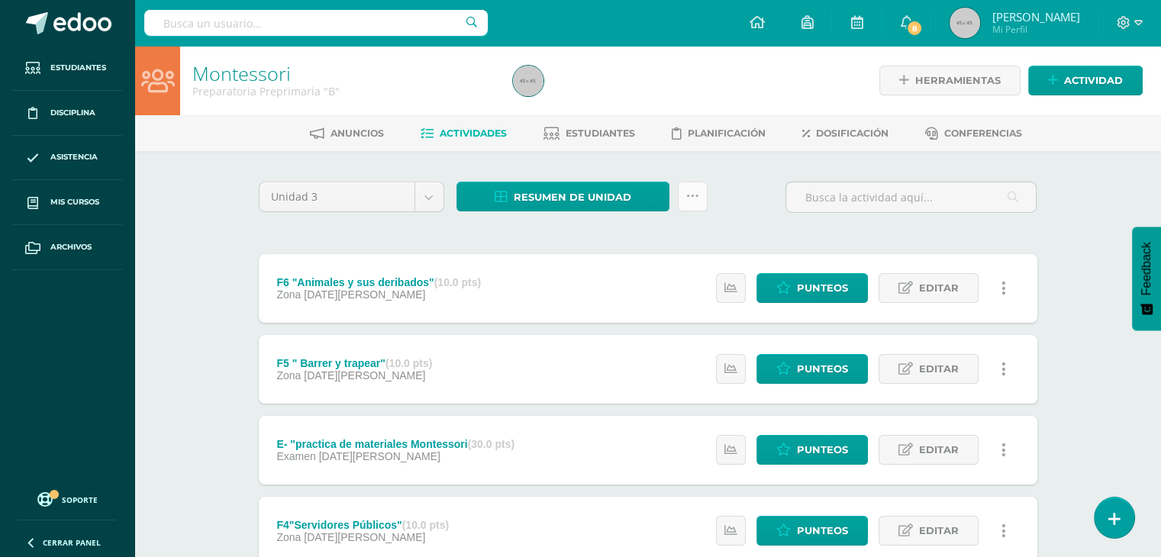
click at [693, 193] on icon at bounding box center [692, 196] width 13 height 13
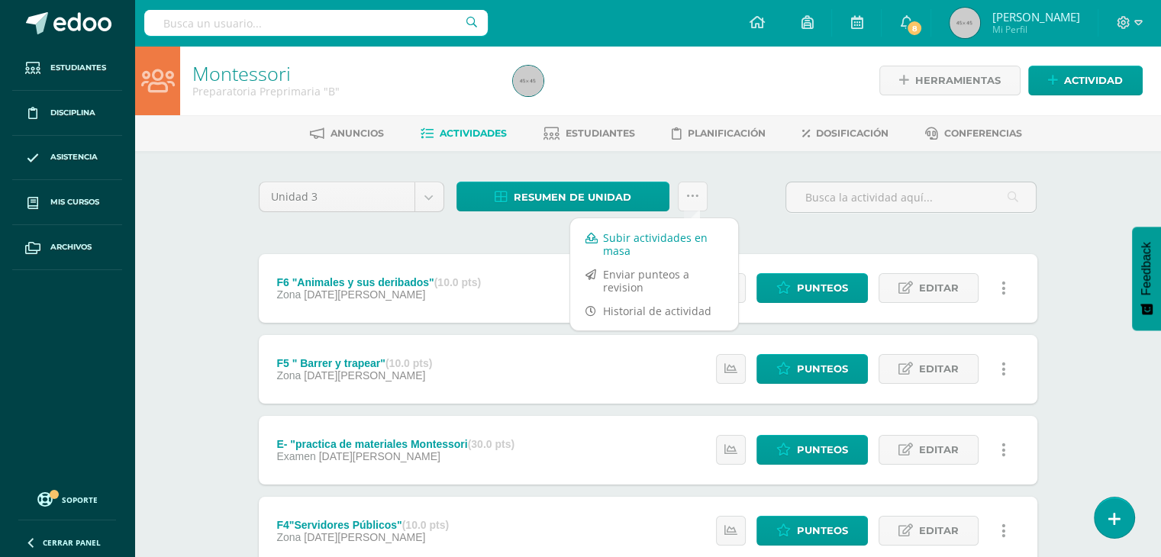
click at [657, 242] on link "Subir actividades en masa" at bounding box center [654, 244] width 168 height 37
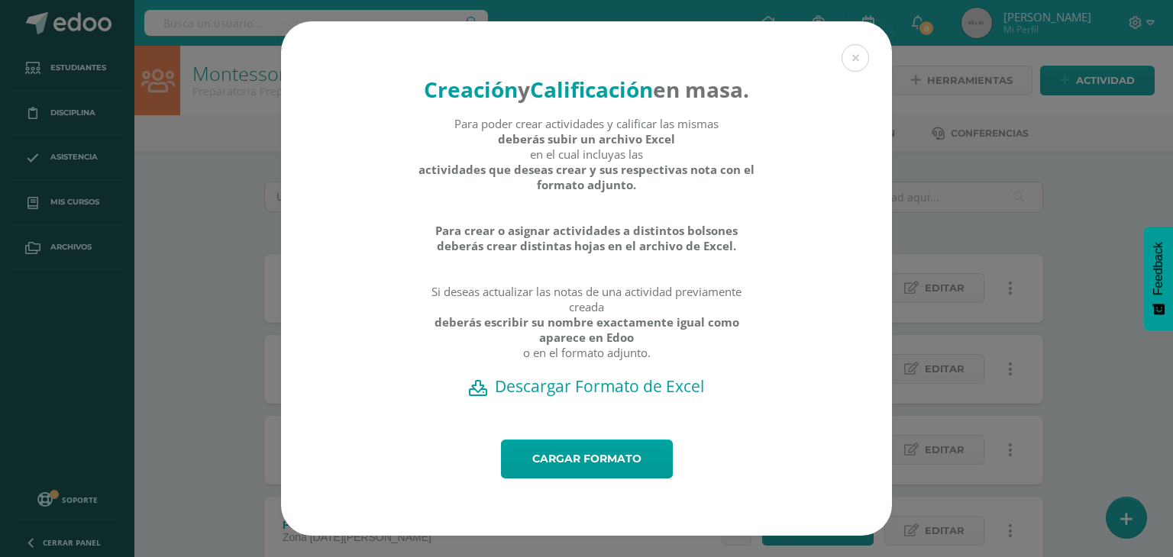
click at [607, 397] on h2 "Descargar Formato de Excel" at bounding box center [586, 386] width 557 height 21
click at [851, 44] on button at bounding box center [854, 57] width 27 height 27
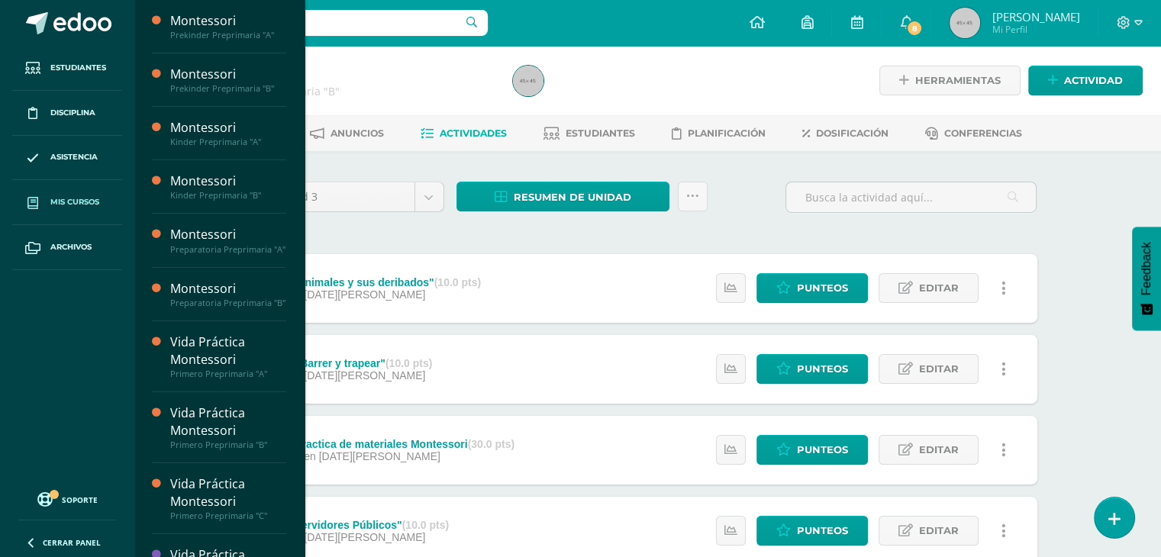
click at [81, 199] on span "Mis cursos" at bounding box center [74, 202] width 49 height 12
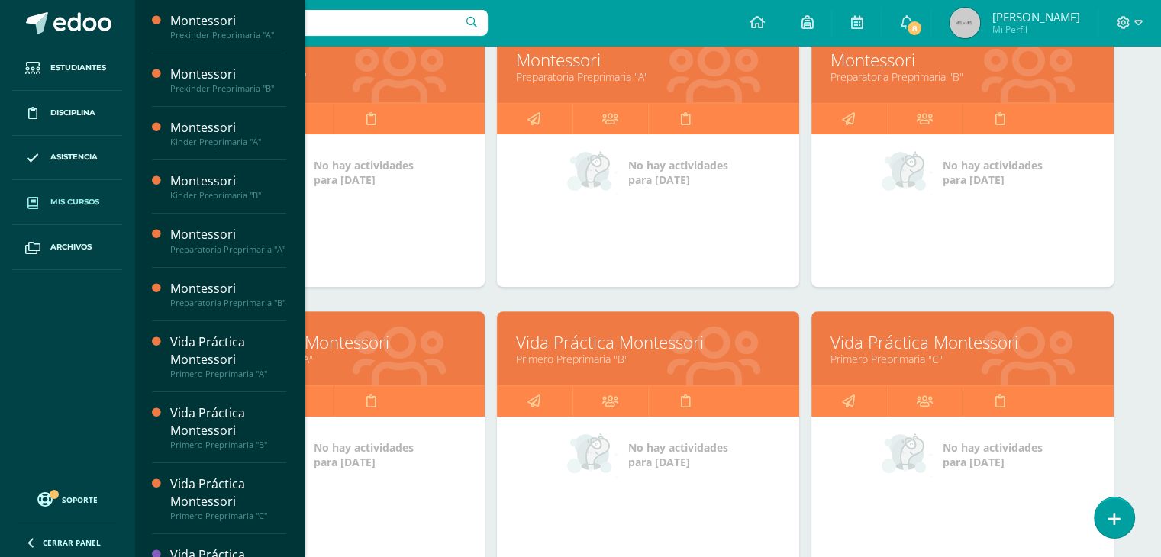
scroll to position [541, 0]
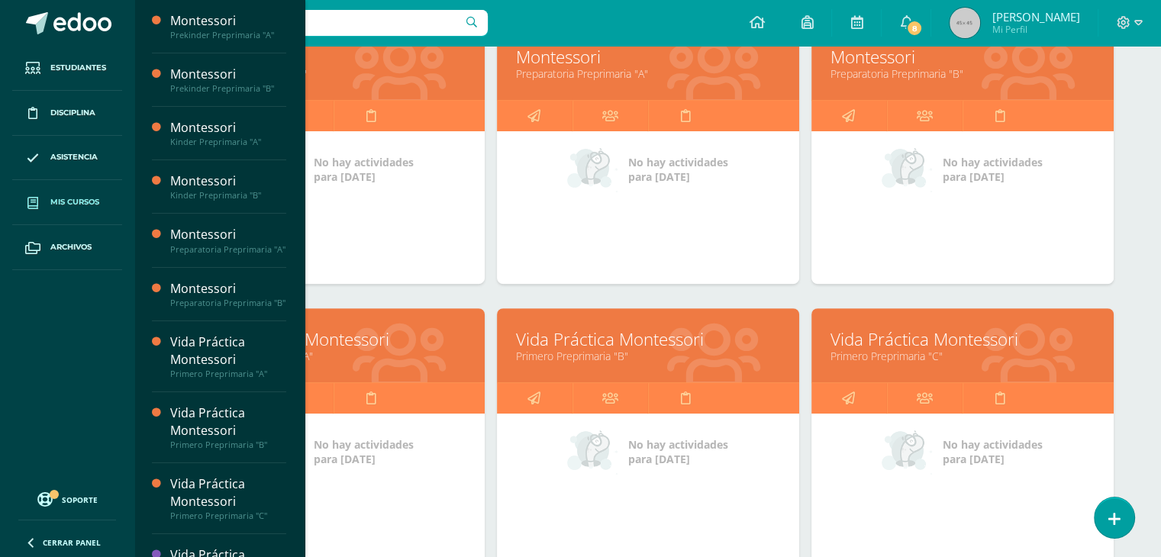
click at [802, 254] on div "Montessori Preparatoria Preprimaria "A" No hay actividades para hoy" at bounding box center [648, 167] width 315 height 283
click at [388, 356] on link "Primero Preprimaria "A"" at bounding box center [334, 356] width 264 height 15
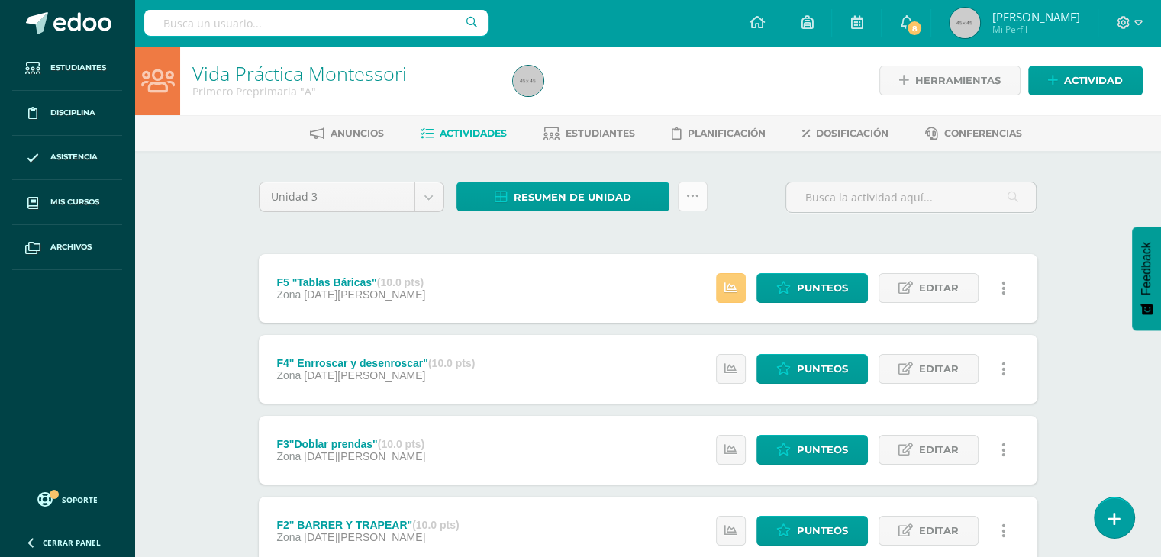
click at [699, 208] on link at bounding box center [693, 197] width 30 height 30
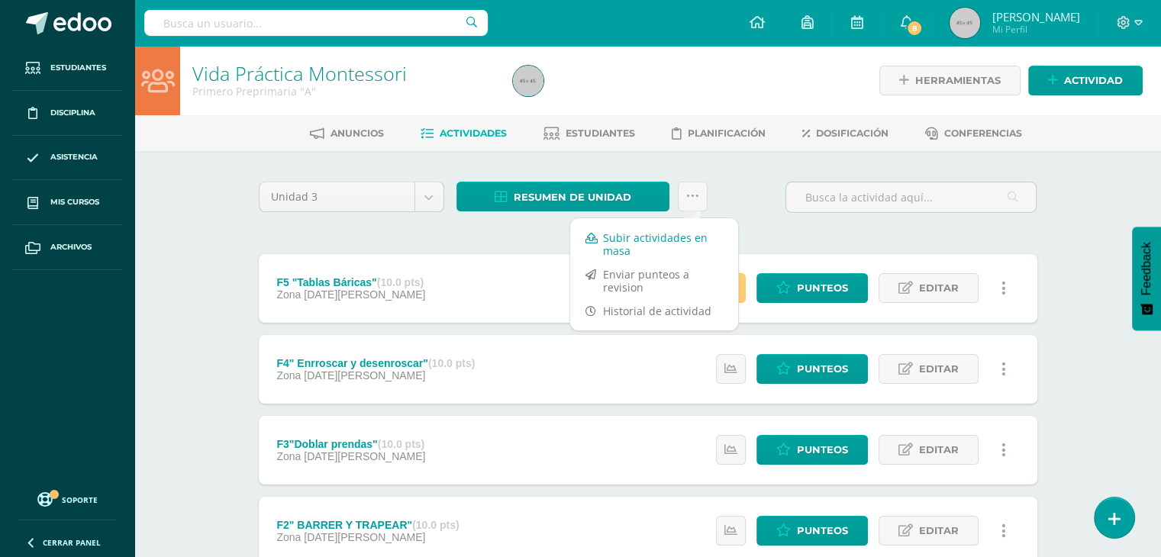
click at [653, 244] on link "Subir actividades en masa" at bounding box center [654, 244] width 168 height 37
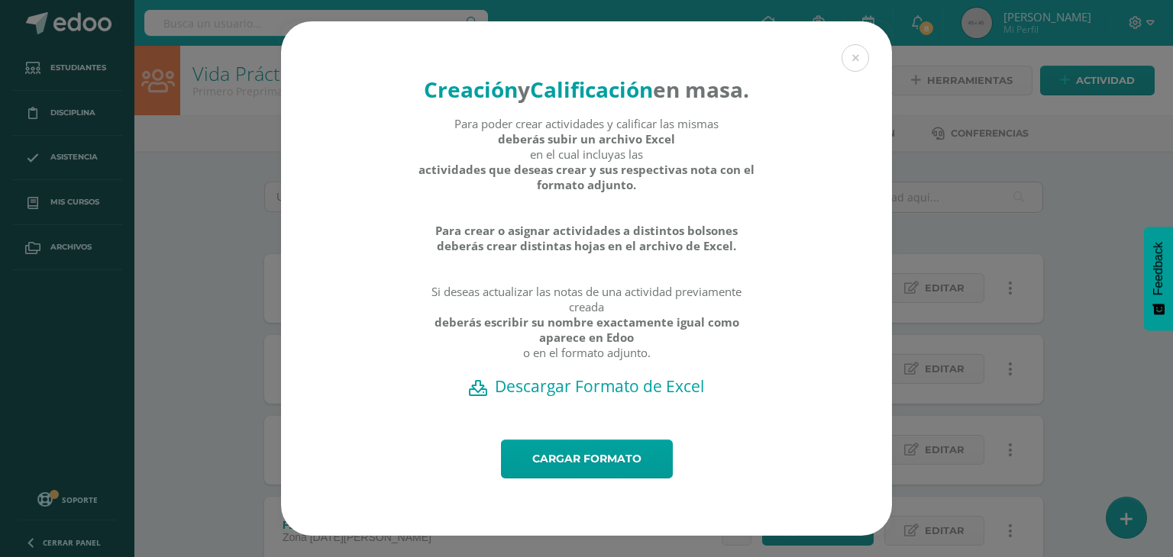
click at [593, 397] on h2 "Descargar Formato de Excel" at bounding box center [586, 386] width 557 height 21
click at [567, 479] on link "Cargar formato" at bounding box center [587, 459] width 172 height 39
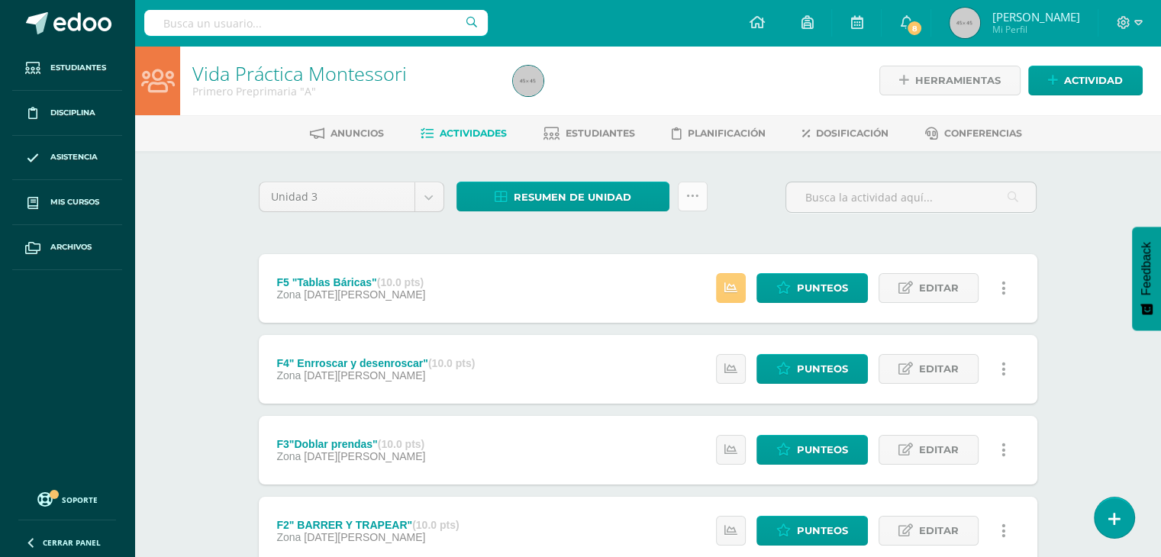
click at [693, 192] on icon at bounding box center [692, 196] width 13 height 13
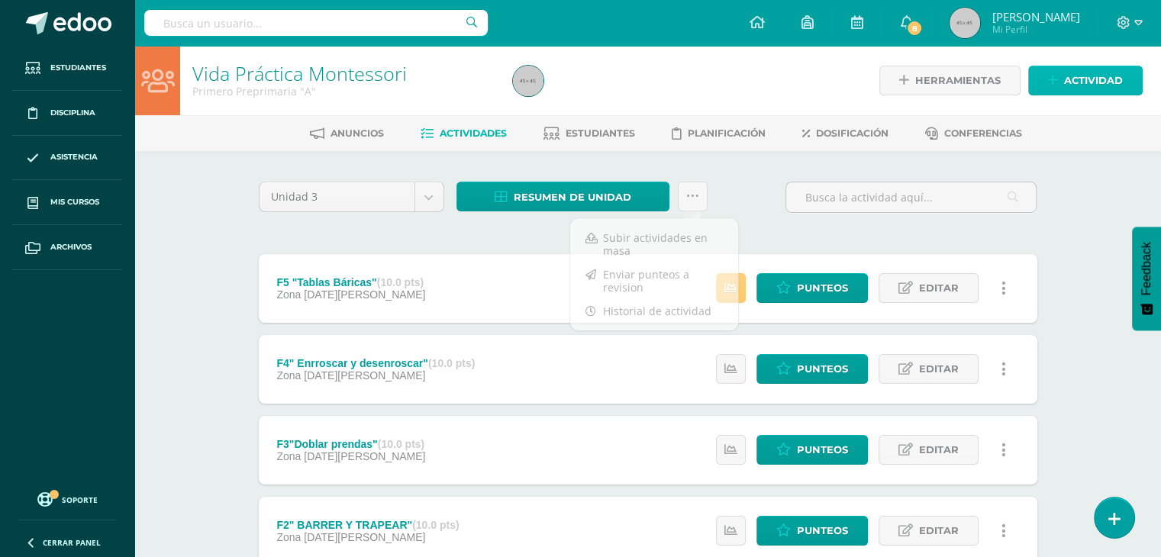
click at [1109, 79] on span "Actividad" at bounding box center [1093, 80] width 59 height 28
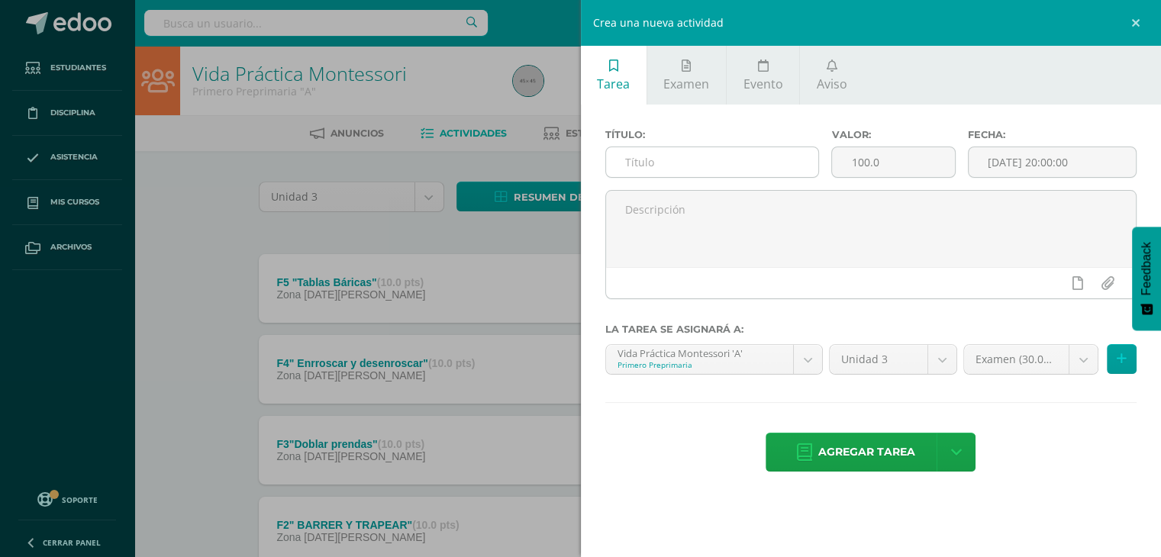
click at [660, 169] on input "text" at bounding box center [712, 162] width 213 height 30
type input "E"
click at [692, 83] on span "Examen" at bounding box center [687, 84] width 46 height 17
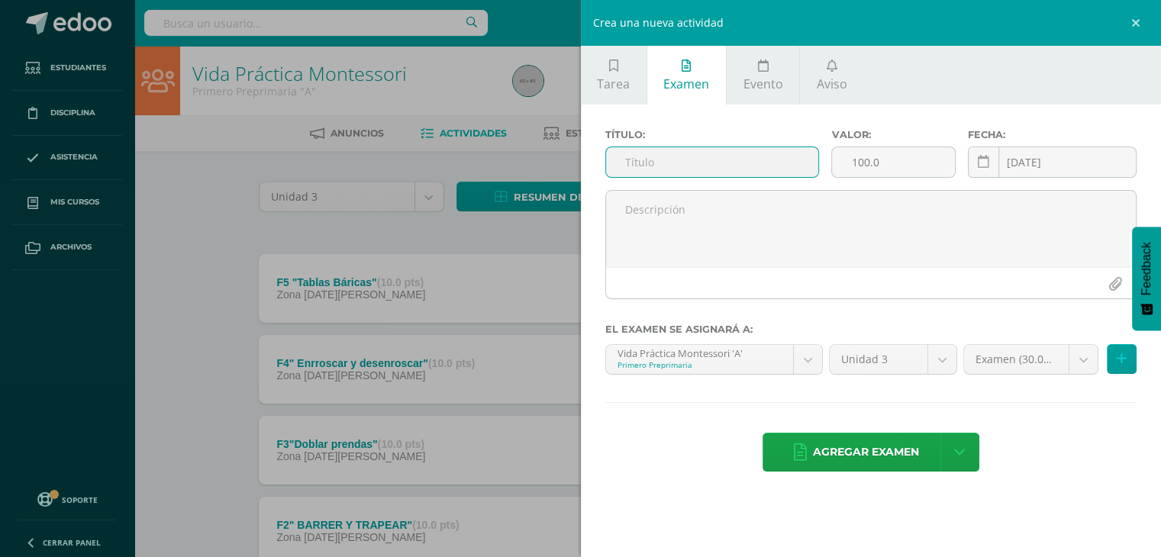
click at [661, 172] on input "text" at bounding box center [712, 162] width 213 height 30
click at [671, 157] on input "E-" at bounding box center [712, 162] width 213 height 30
type input "E- Evaluaciones de unidad"
click at [867, 157] on input "100.0" at bounding box center [893, 162] width 122 height 30
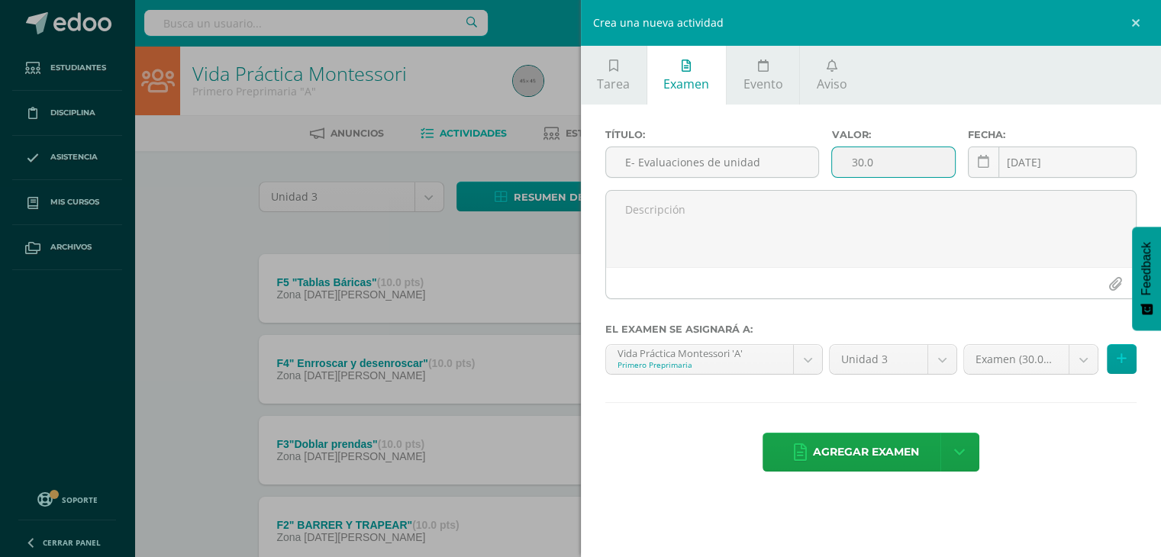
click at [886, 156] on input "30.0" at bounding box center [893, 162] width 122 height 30
type input "30"
click at [1126, 360] on button at bounding box center [1122, 359] width 30 height 30
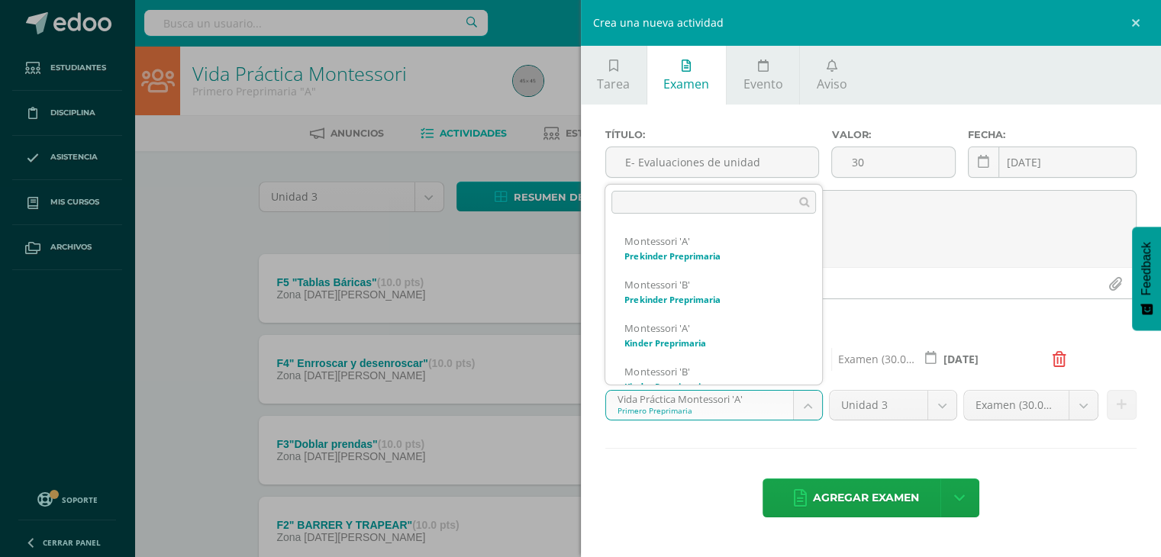
scroll to position [147, 0]
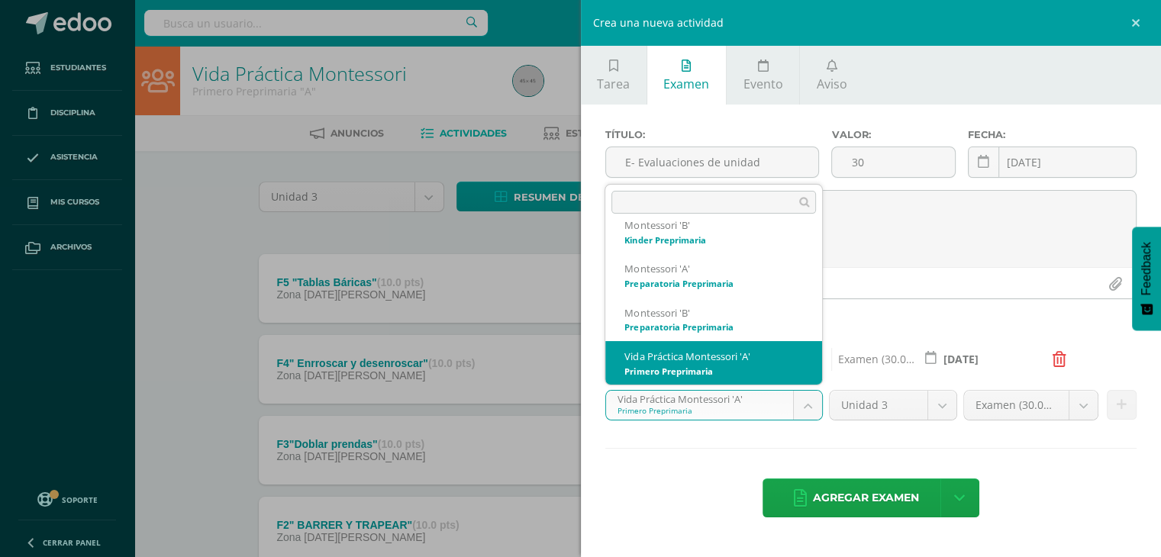
click at [813, 404] on body "Actividades Cargadas Exitosamente. Estudiantes Disciplina Asistencia Mis cursos…" at bounding box center [580, 414] width 1161 height 829
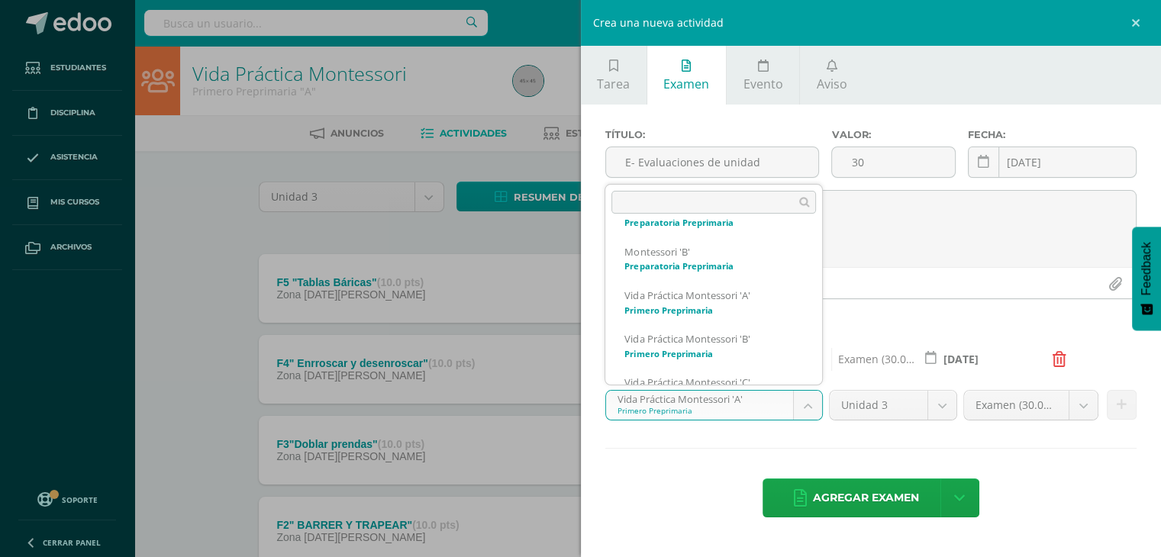
scroll to position [238, 0]
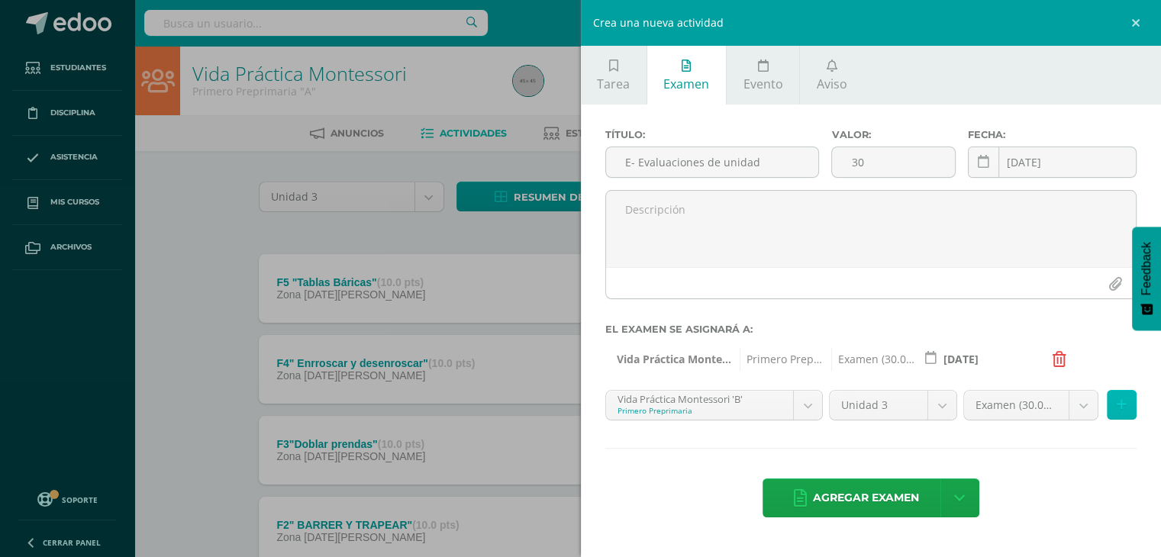
click at [1135, 402] on button at bounding box center [1122, 405] width 30 height 30
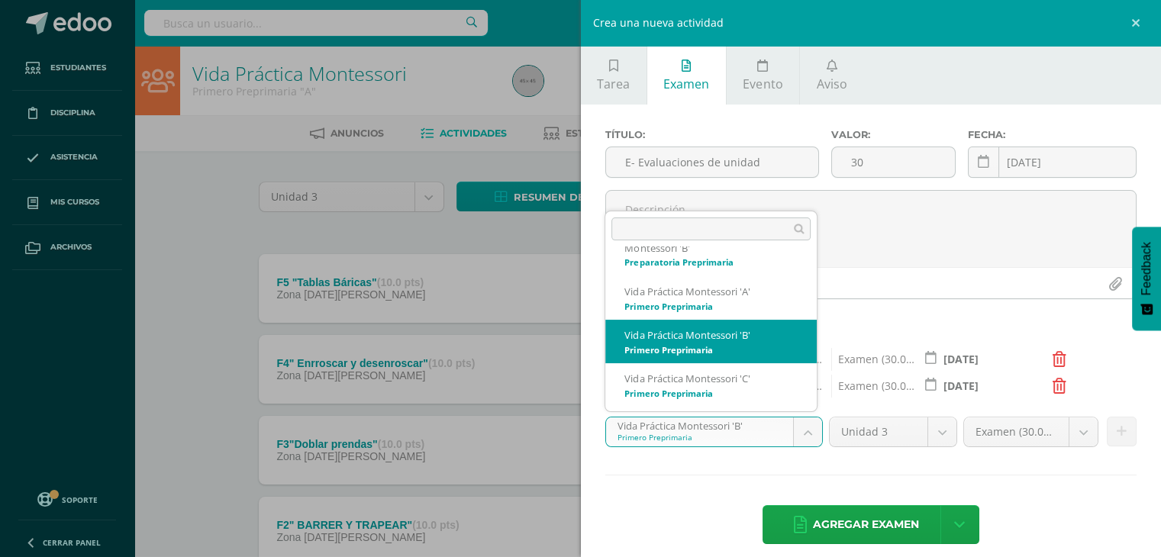
scroll to position [189, 0]
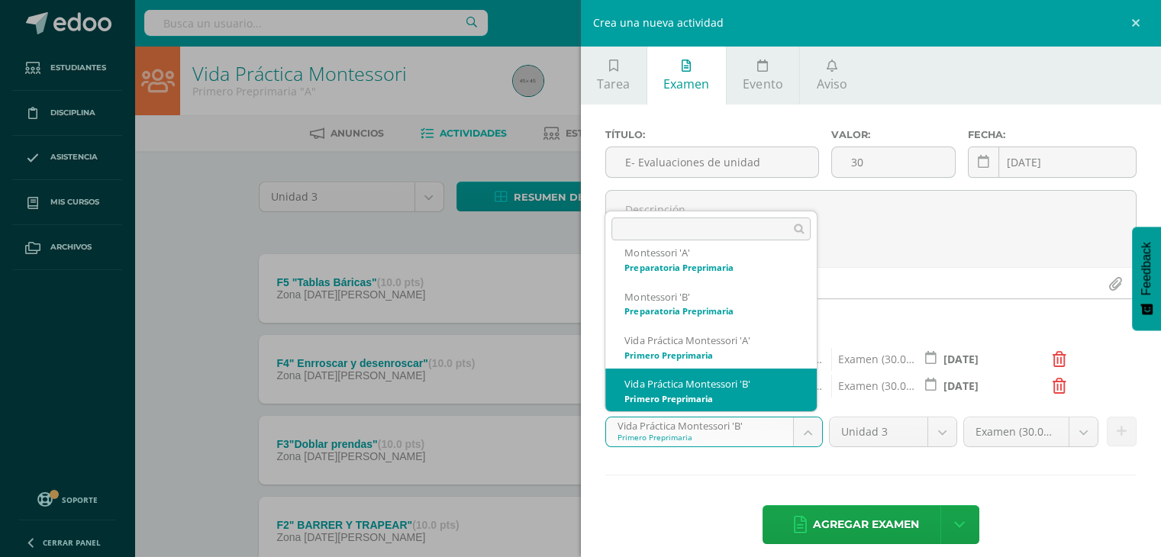
click at [812, 433] on body "Actividades Cargadas Exitosamente. Estudiantes Disciplina Asistencia Mis cursos…" at bounding box center [580, 414] width 1161 height 829
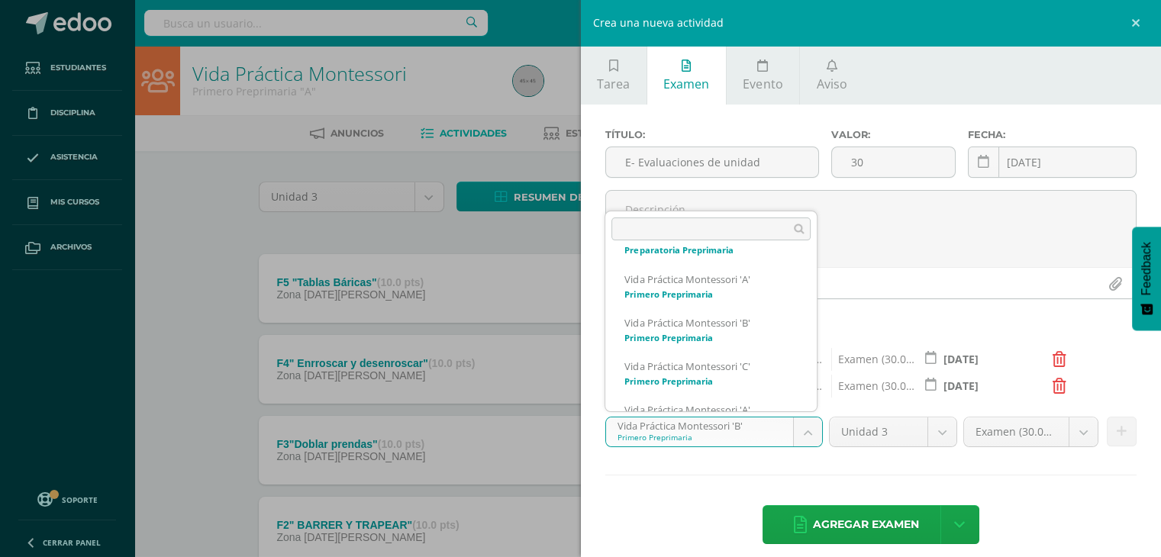
scroll to position [277, 0]
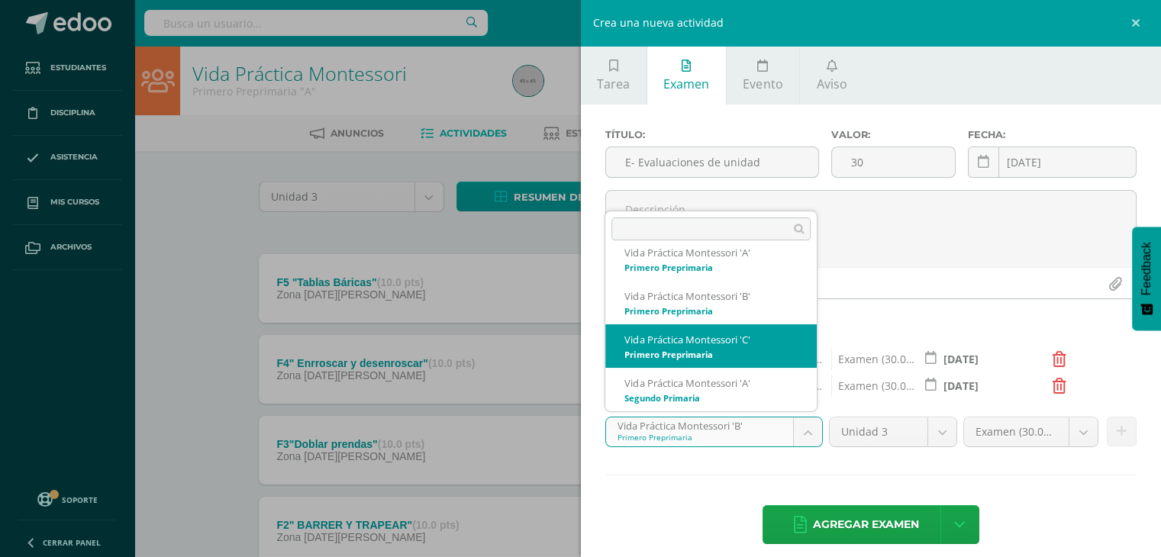
select select "28329"
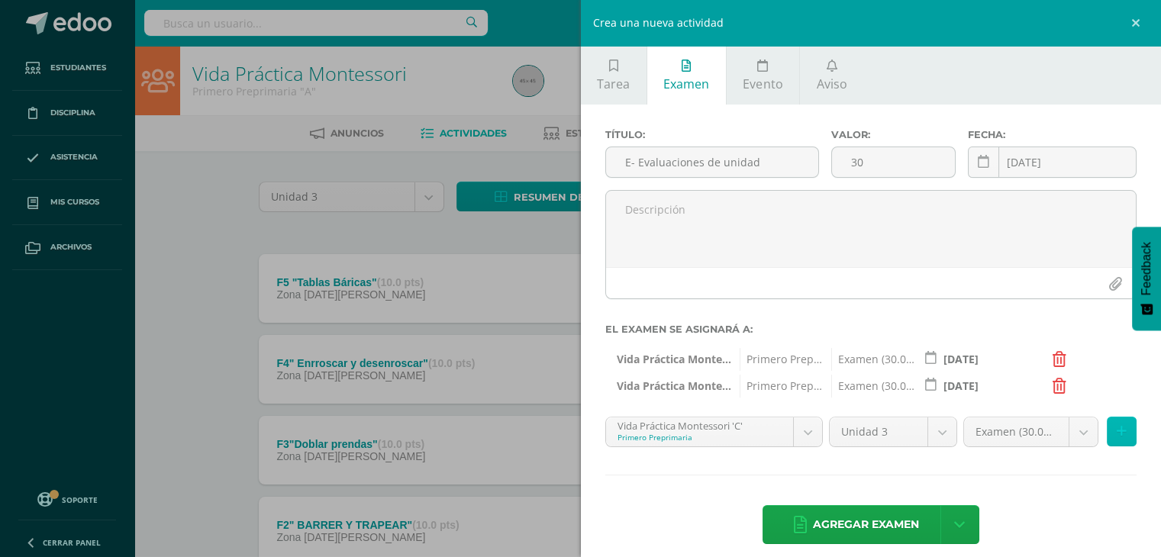
click at [1117, 436] on icon at bounding box center [1122, 431] width 10 height 13
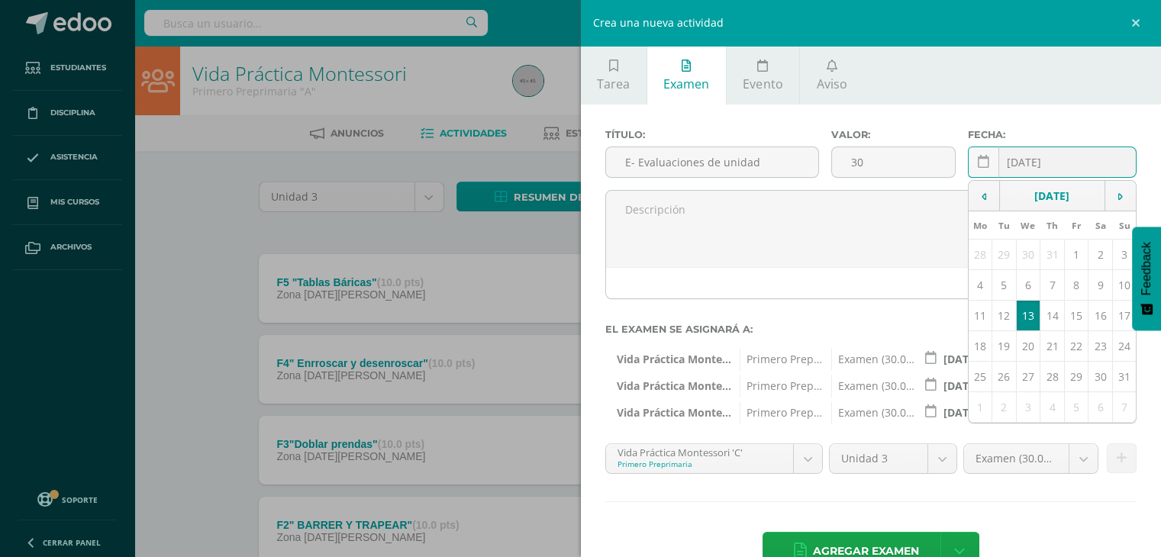
click at [1050, 152] on input "[DATE]" at bounding box center [1053, 162] width 168 height 30
click at [1065, 153] on input "[DATE]" at bounding box center [1053, 162] width 168 height 30
click at [1023, 247] on td "30" at bounding box center [1028, 255] width 24 height 31
click at [971, 197] on td at bounding box center [984, 196] width 31 height 31
click at [997, 375] on td "29" at bounding box center [1005, 377] width 24 height 31
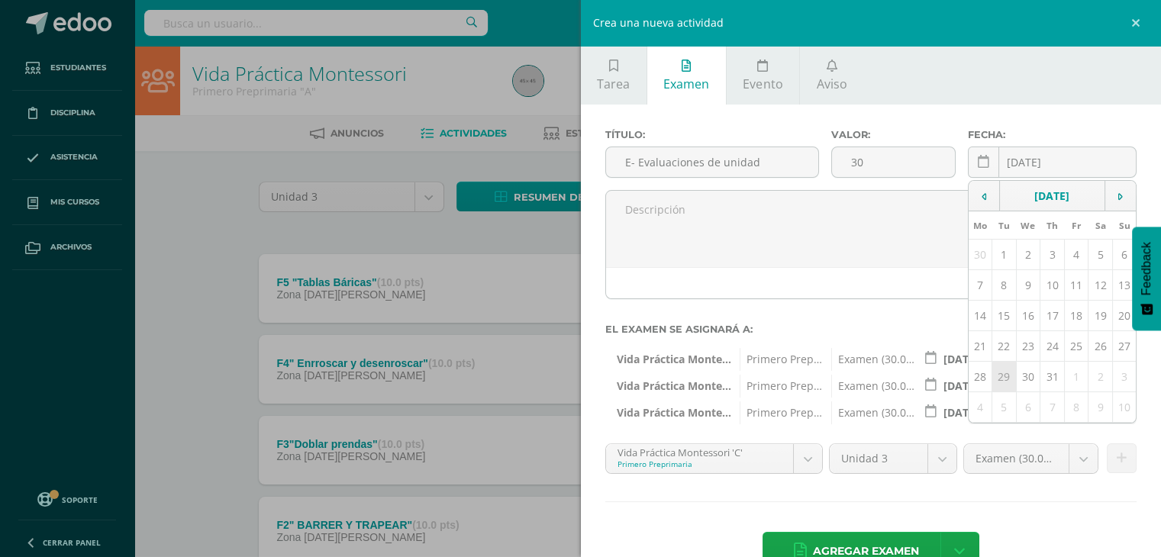
type input "2025-07-29"
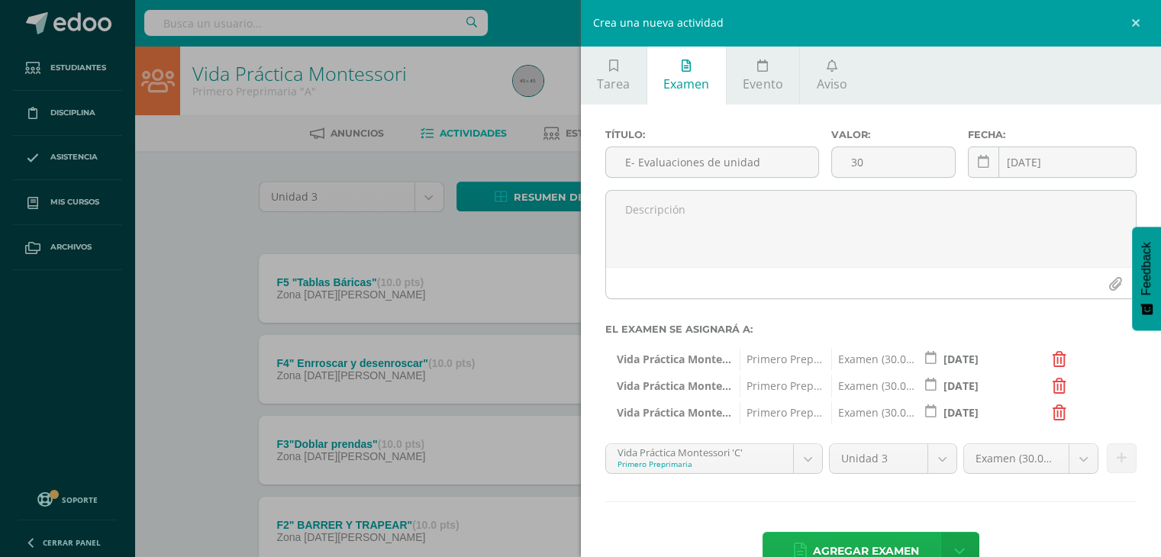
click at [848, 547] on span "Agregar examen" at bounding box center [866, 551] width 106 height 37
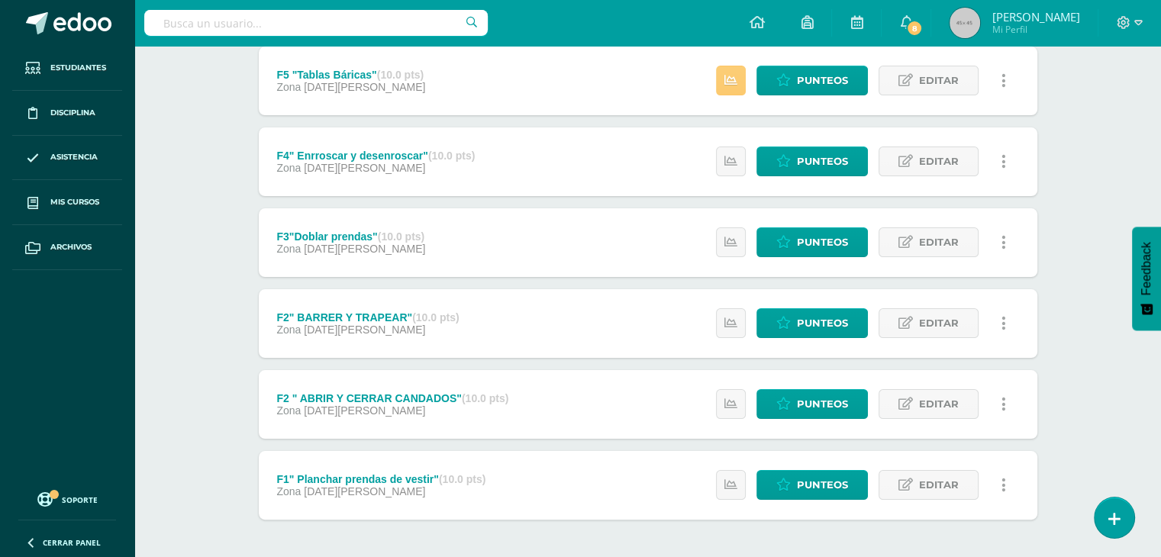
scroll to position [228, 0]
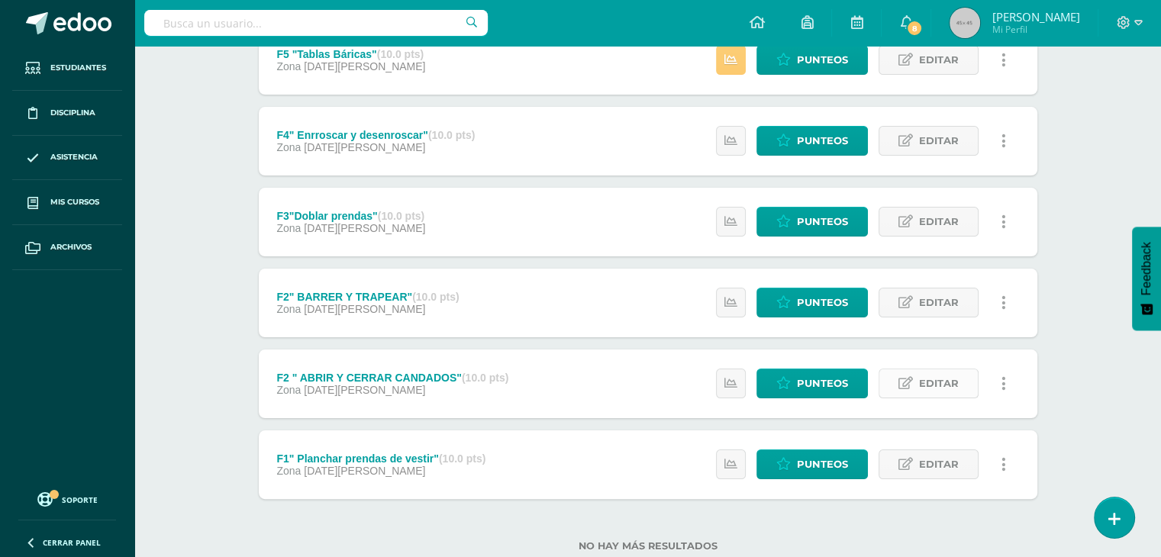
click at [922, 377] on span "Editar" at bounding box center [939, 384] width 40 height 28
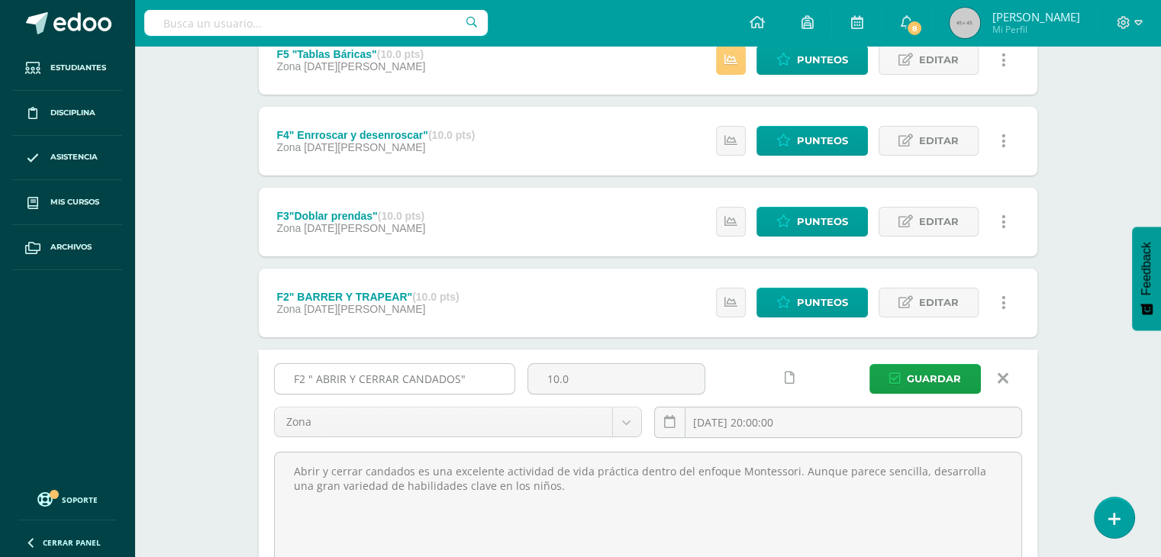
click at [304, 378] on input "F2 " ABRIR Y CERRAR CANDADOS"" at bounding box center [395, 379] width 240 height 30
type input "F6 " ABRIR Y CERRAR CANDADOS""
click at [922, 367] on span "Guardar" at bounding box center [934, 379] width 54 height 28
click at [919, 379] on span "Guardar" at bounding box center [934, 379] width 54 height 28
